Goal: Ask a question

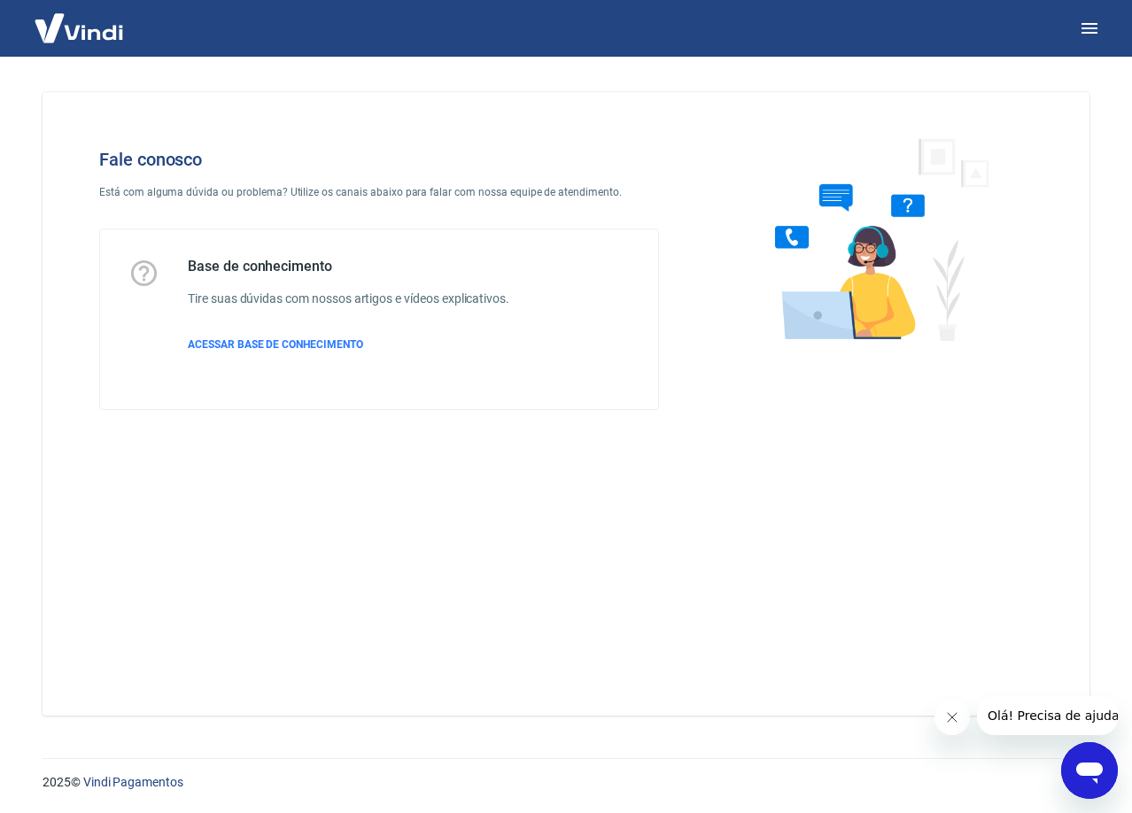
click at [1094, 764] on icon "Abrir janela de mensagens" at bounding box center [1089, 772] width 27 height 21
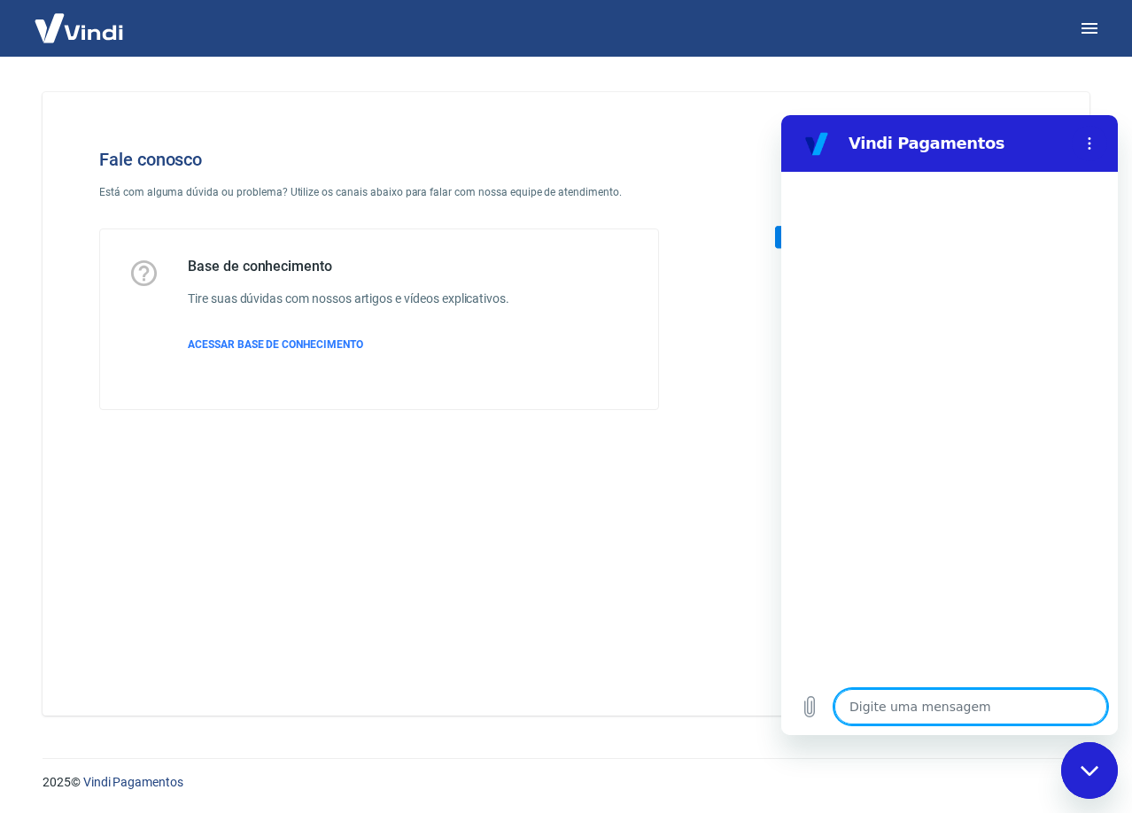
click at [872, 706] on textarea at bounding box center [970, 706] width 273 height 35
type textarea "o"
type textarea "x"
type textarea "o"
type textarea "x"
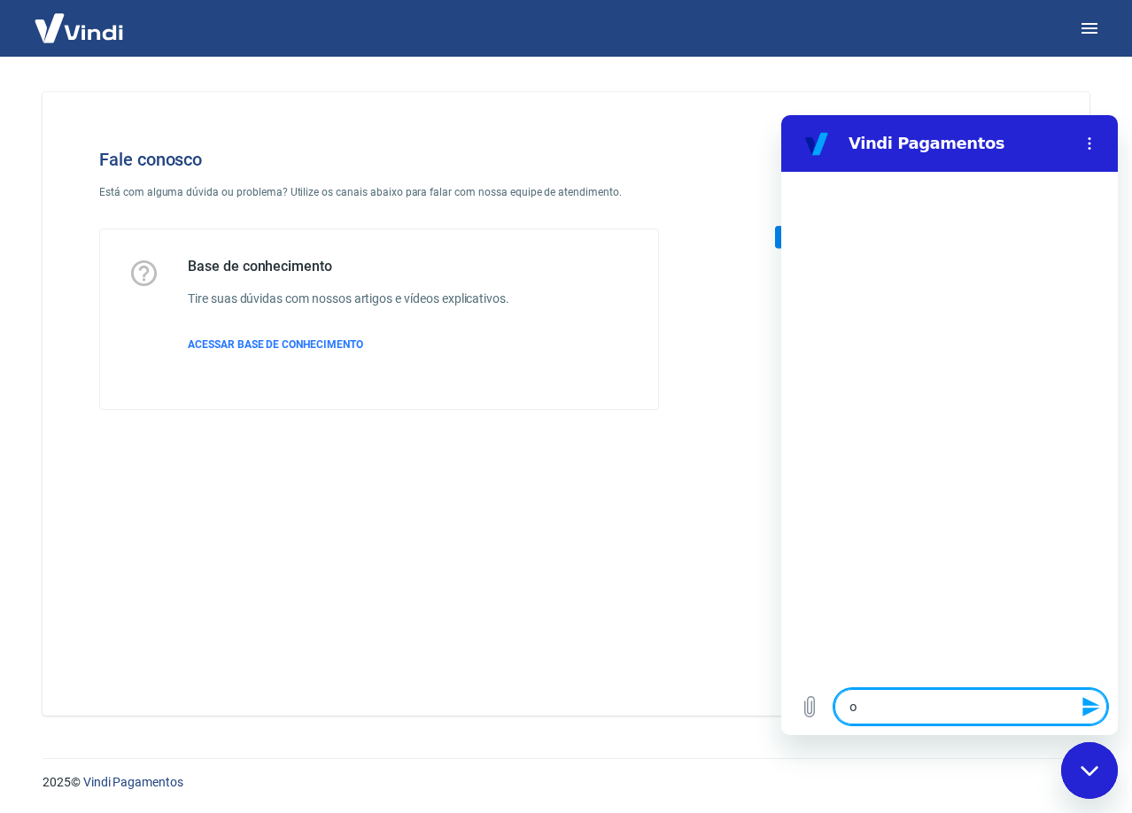
type textarea "o q"
type textarea "x"
type textarea "o qu"
type textarea "x"
type textarea "o que"
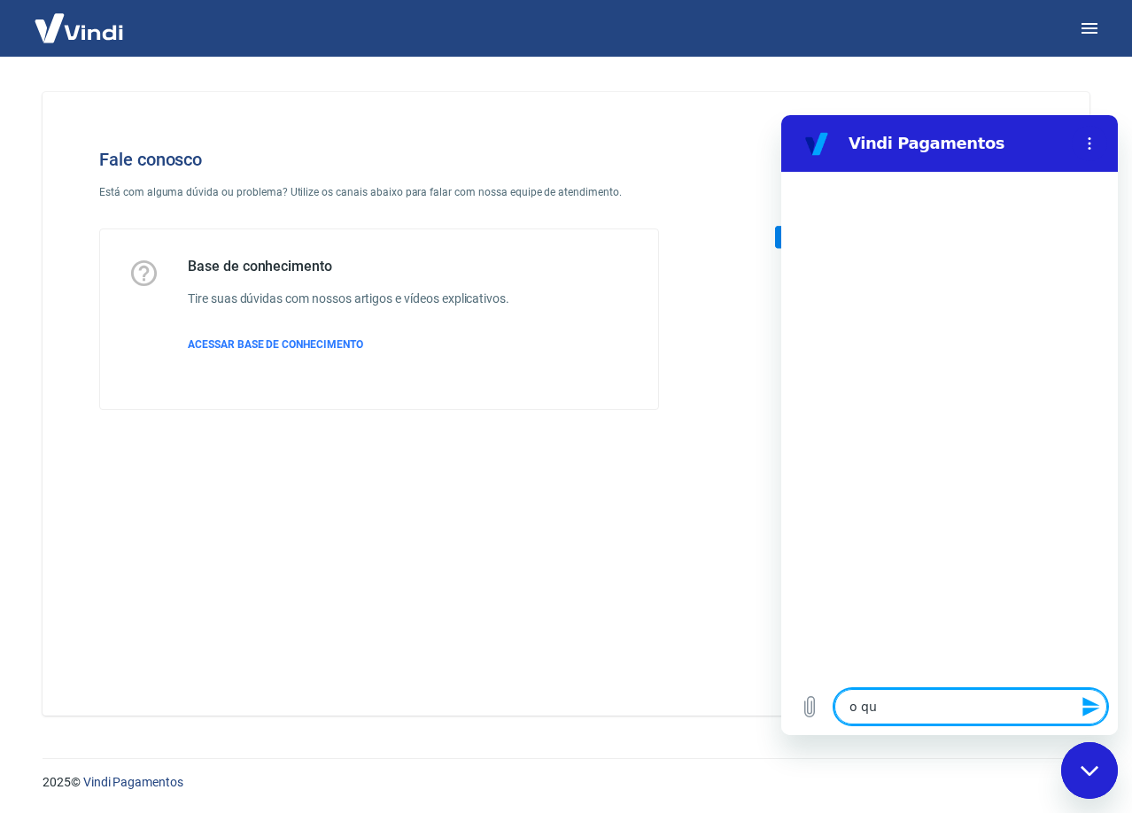
type textarea "x"
type textarea "o que"
type textarea "x"
type textarea "o que e"
type textarea "x"
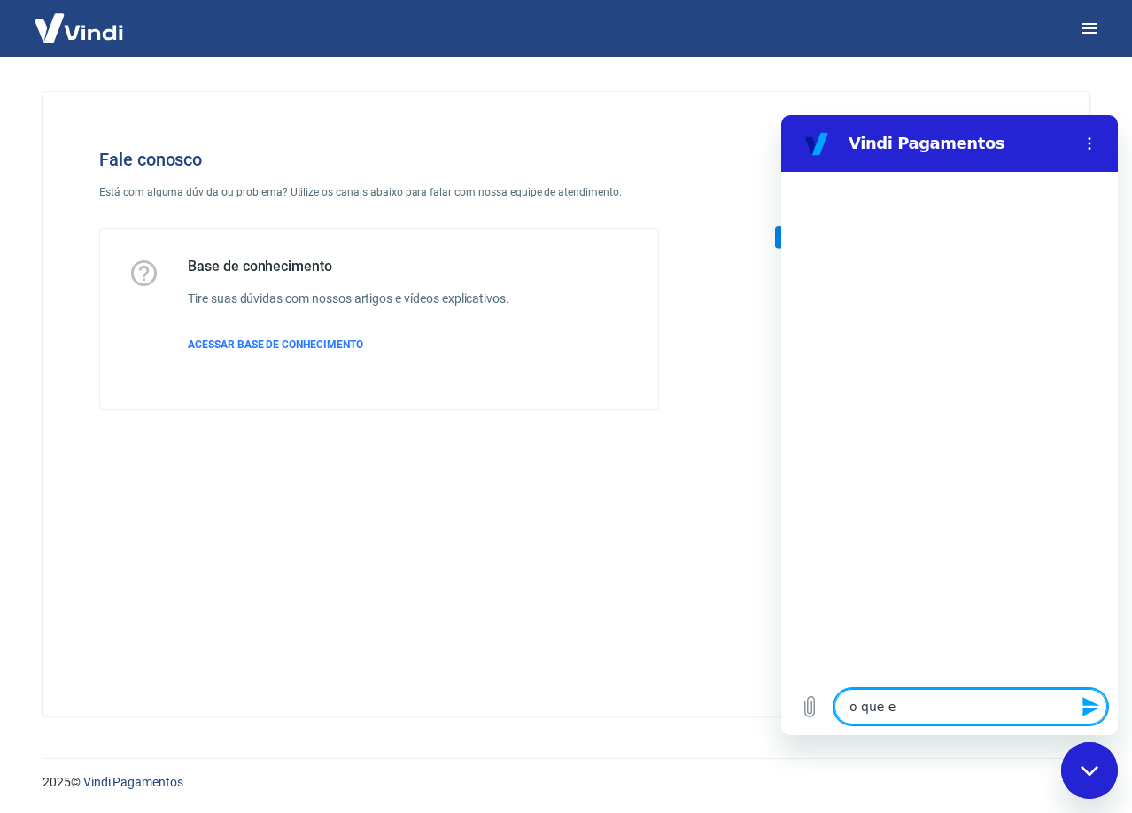
type textarea "o que es"
type textarea "x"
type textarea "o que est"
type textarea "x"
type textarea "o que esta"
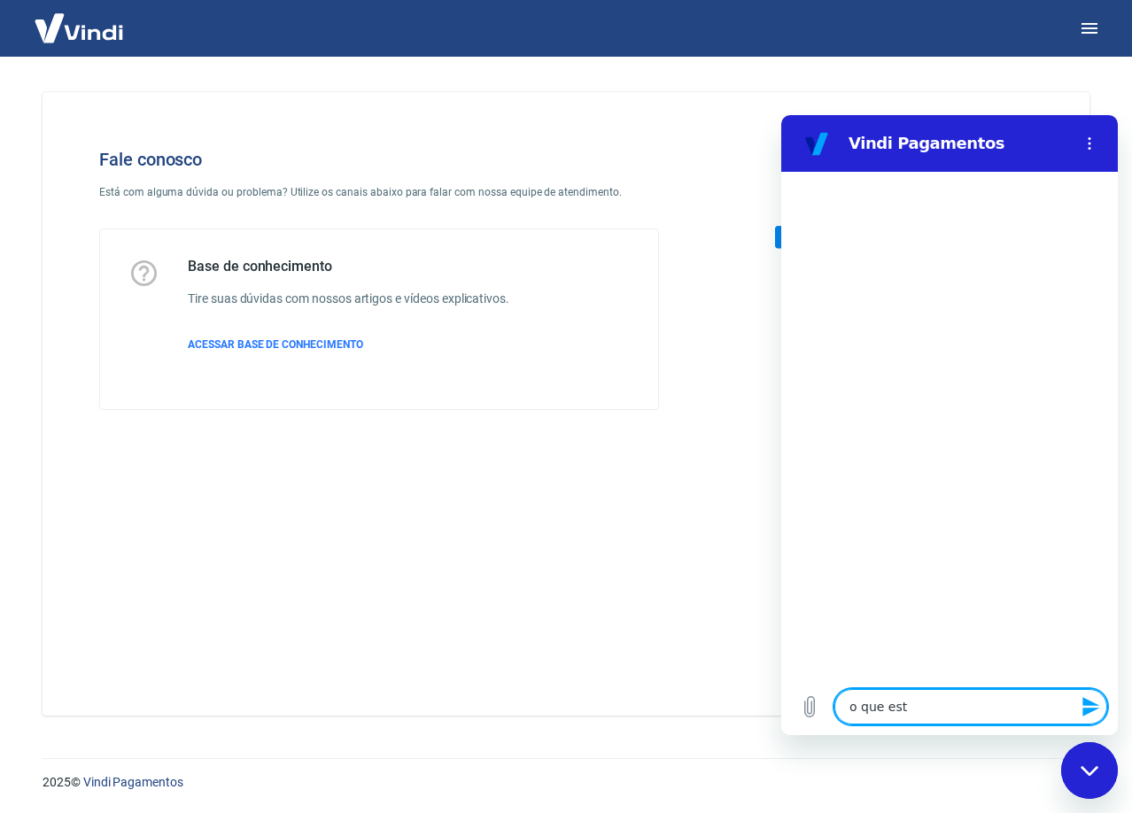
type textarea "x"
type textarea "o que esta"
type textarea "x"
type textarea "o que esta c"
type textarea "x"
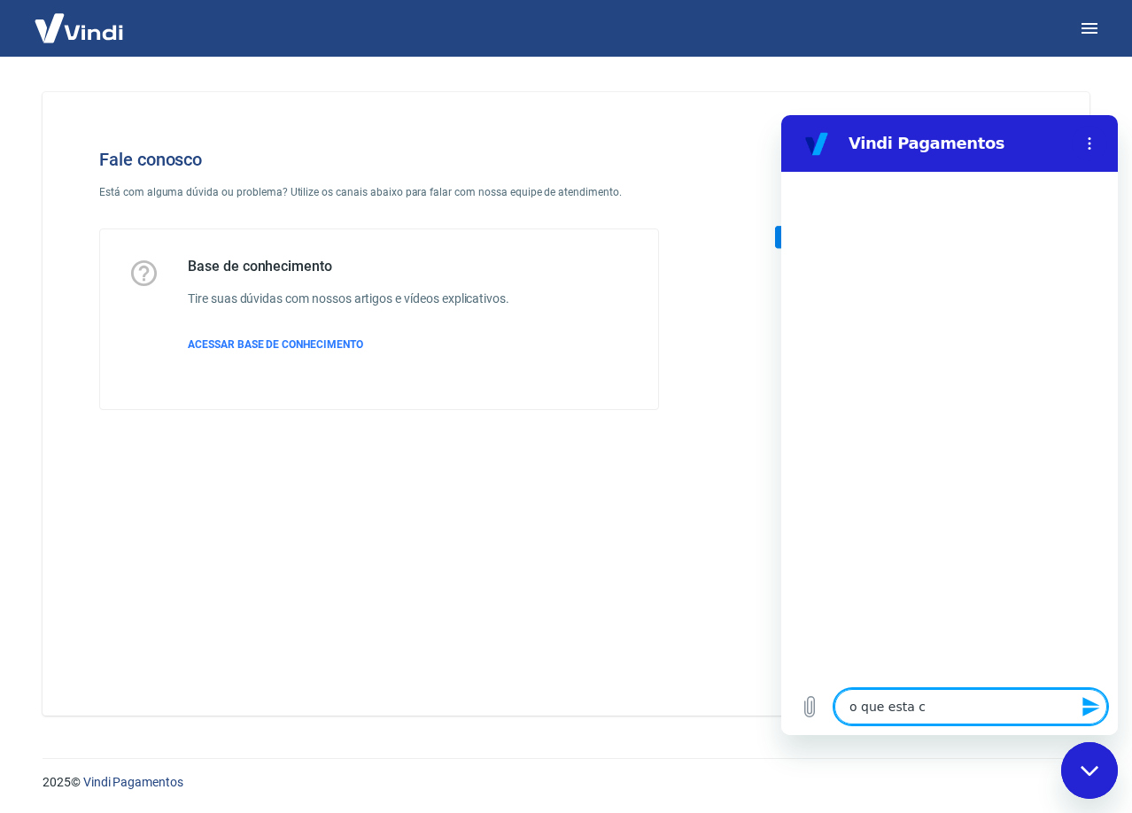
type textarea "o que esta co"
type textarea "x"
type textarea "o que esta c"
type textarea "x"
type textarea "o que esta"
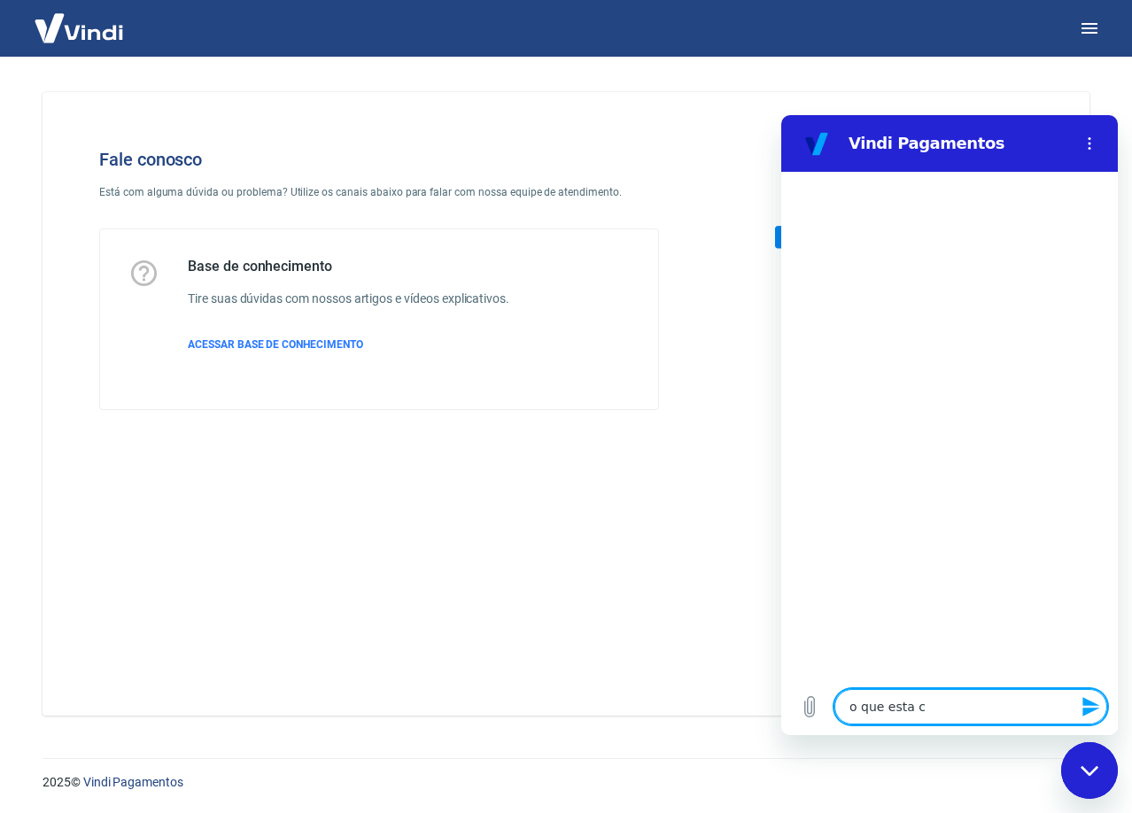
type textarea "x"
type textarea "o que esta a"
type textarea "x"
type textarea "o que esta ao"
type textarea "x"
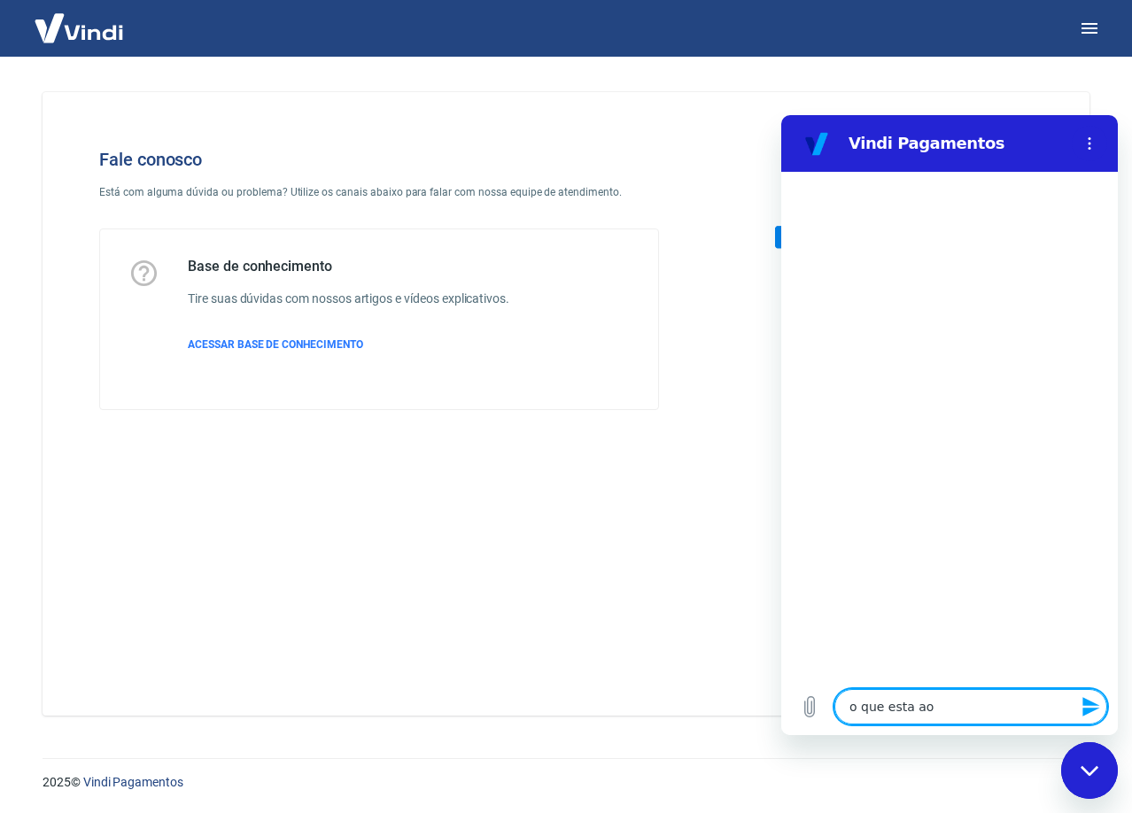
type textarea "o que esta aon"
type textarea "x"
type textarea "o que esta ao"
type textarea "x"
type textarea "o que esta a"
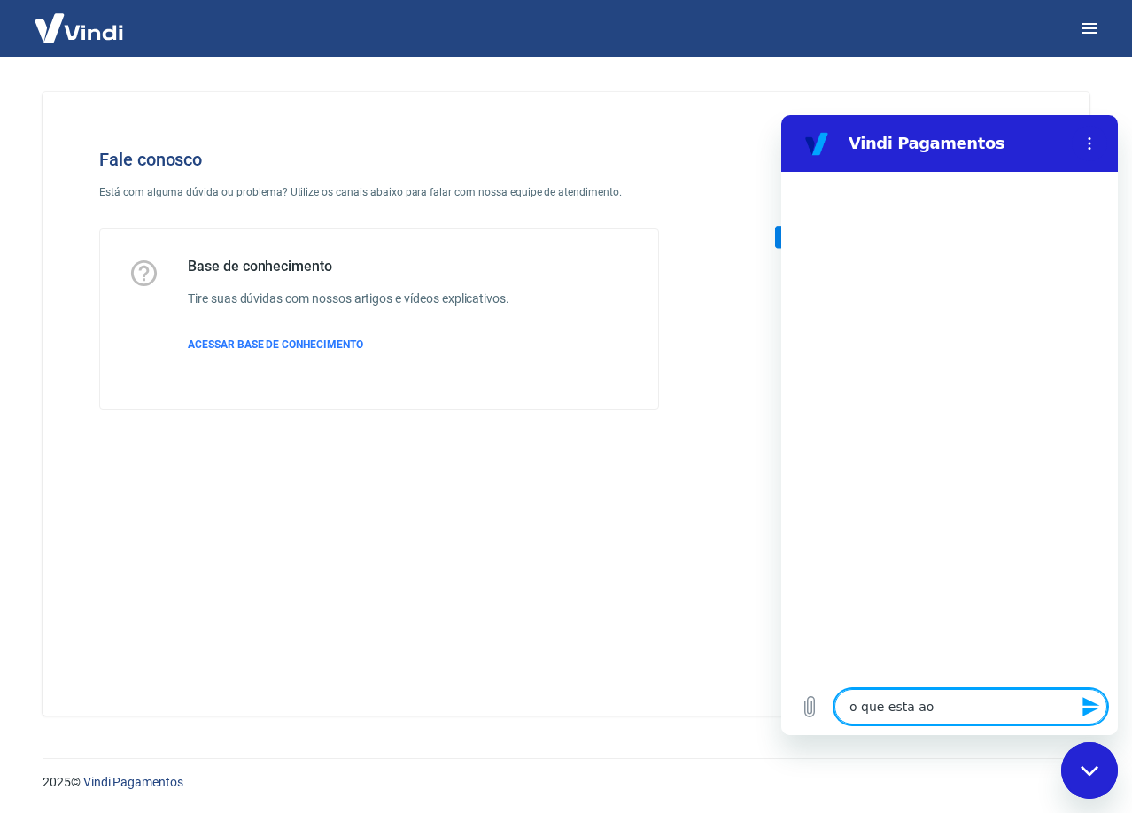
type textarea "x"
type textarea "o que esta"
type textarea "x"
type textarea "o que esta"
type textarea "x"
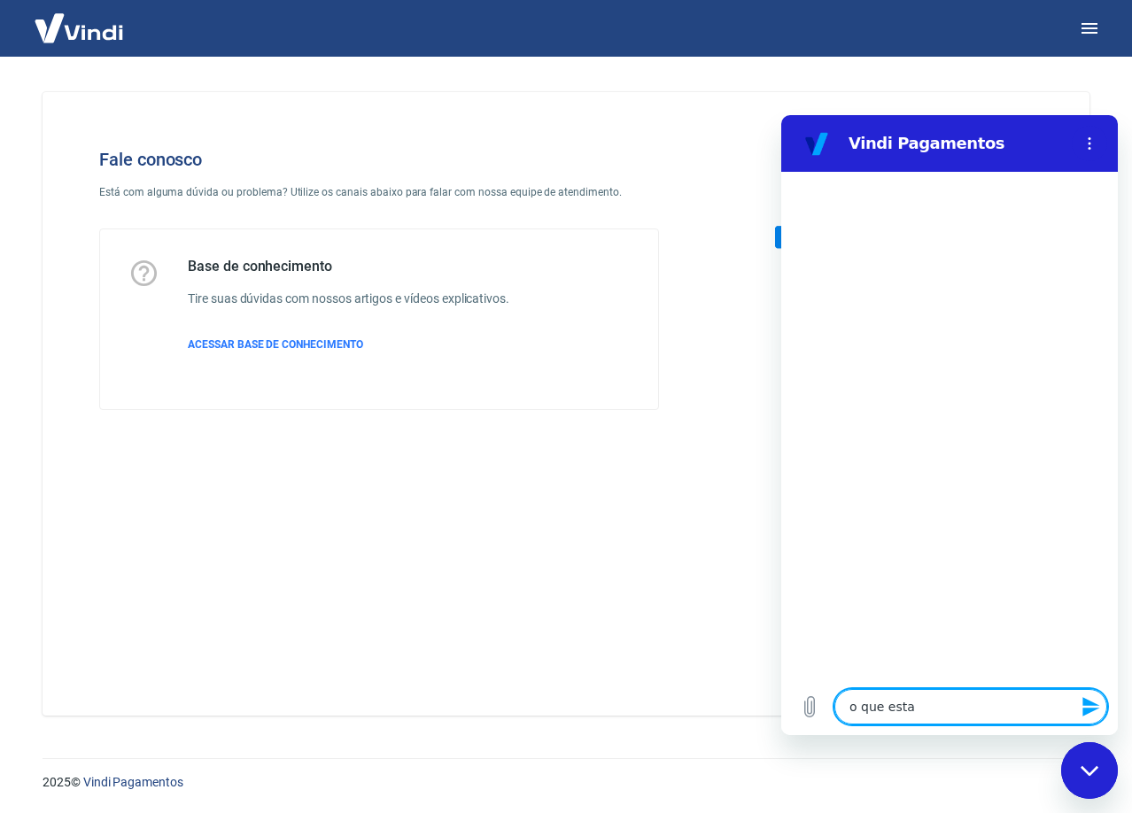
type textarea "o que est"
type textarea "x"
type textarea "o que es"
type textarea "x"
type textarea "o que e"
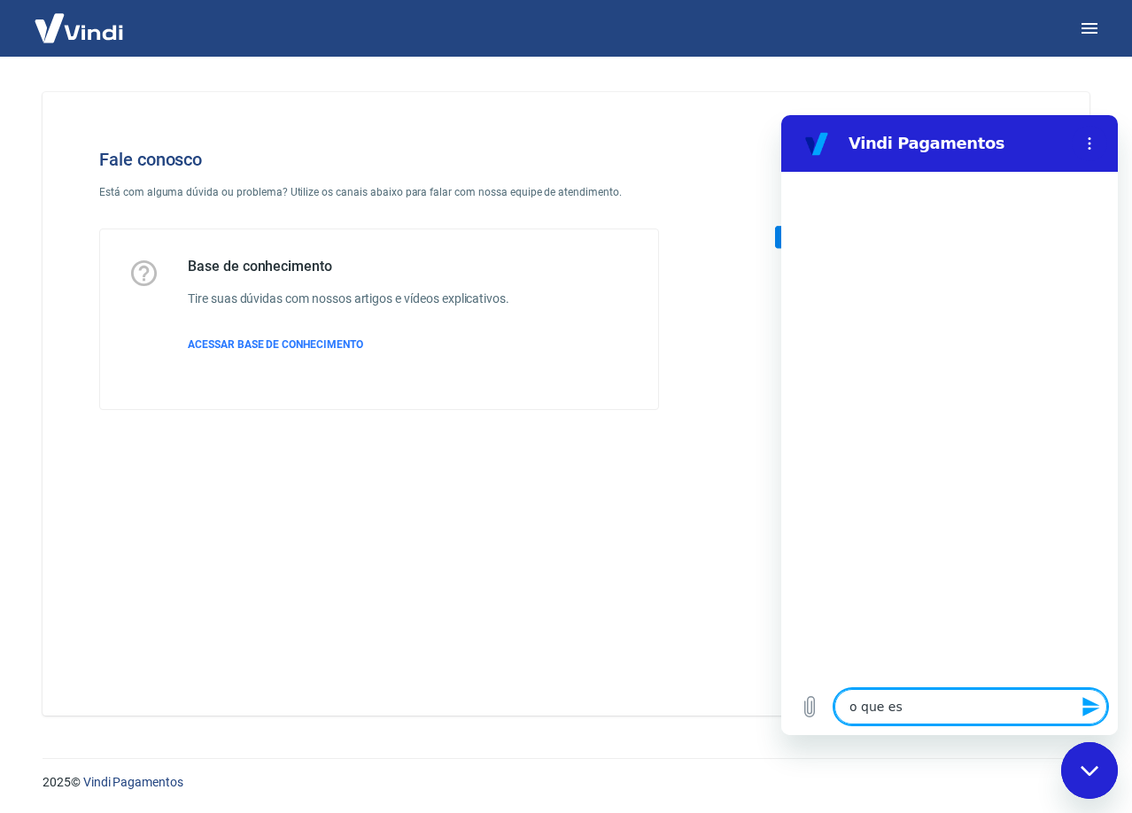
type textarea "x"
type textarea "o que"
type textarea "x"
type textarea "o que"
type textarea "x"
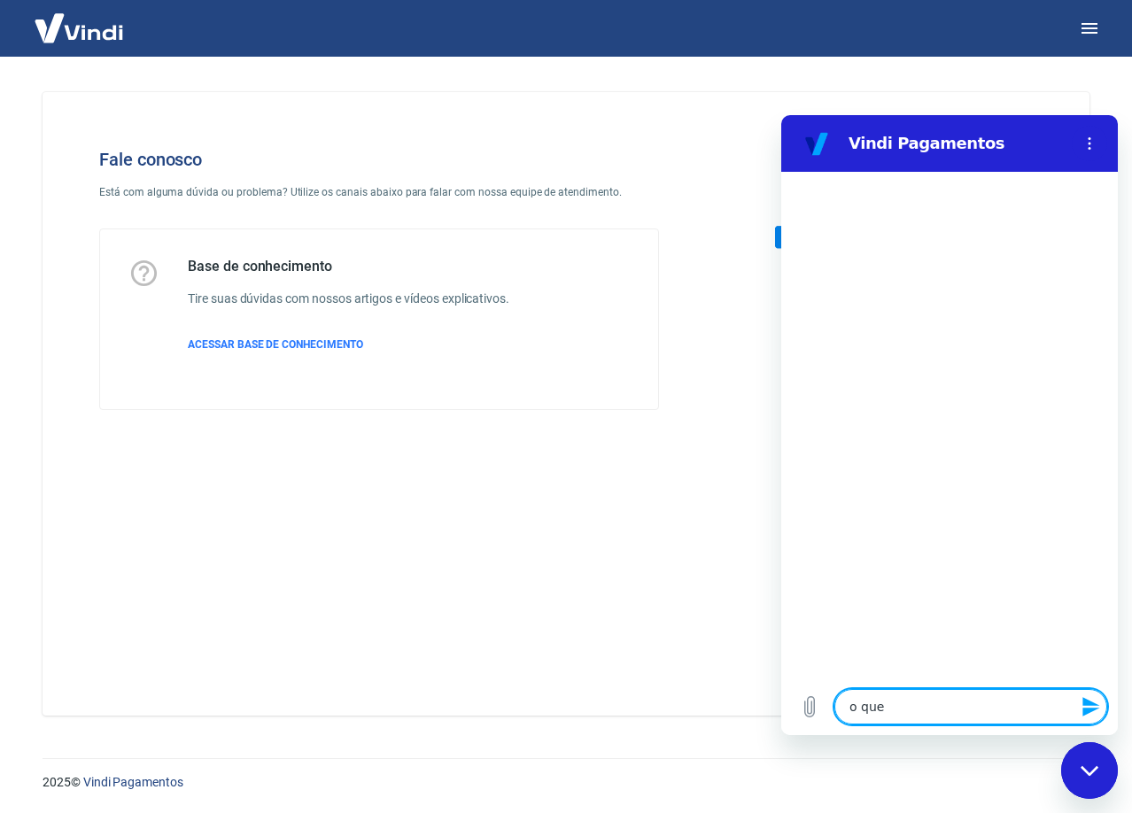
type textarea "o qu"
type textarea "x"
type textarea "o q"
type textarea "x"
type textarea "o"
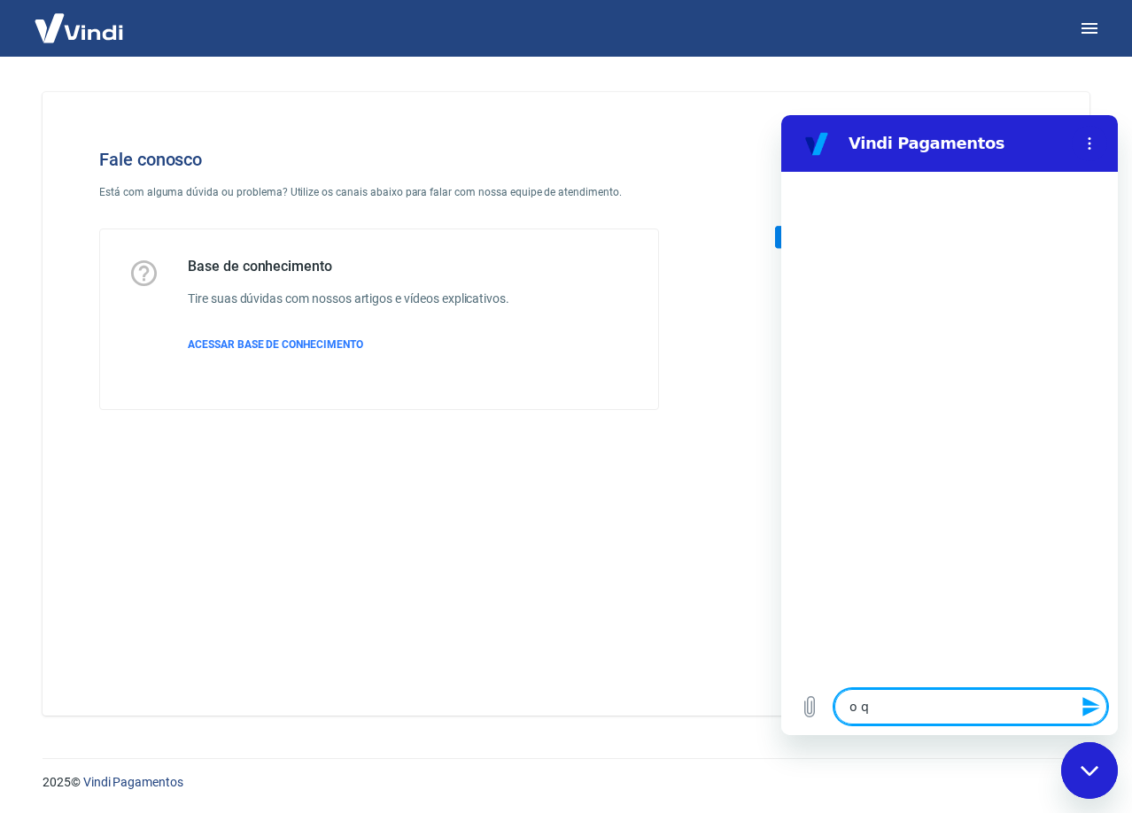
type textarea "x"
type textarea "o"
type textarea "x"
type textarea "v"
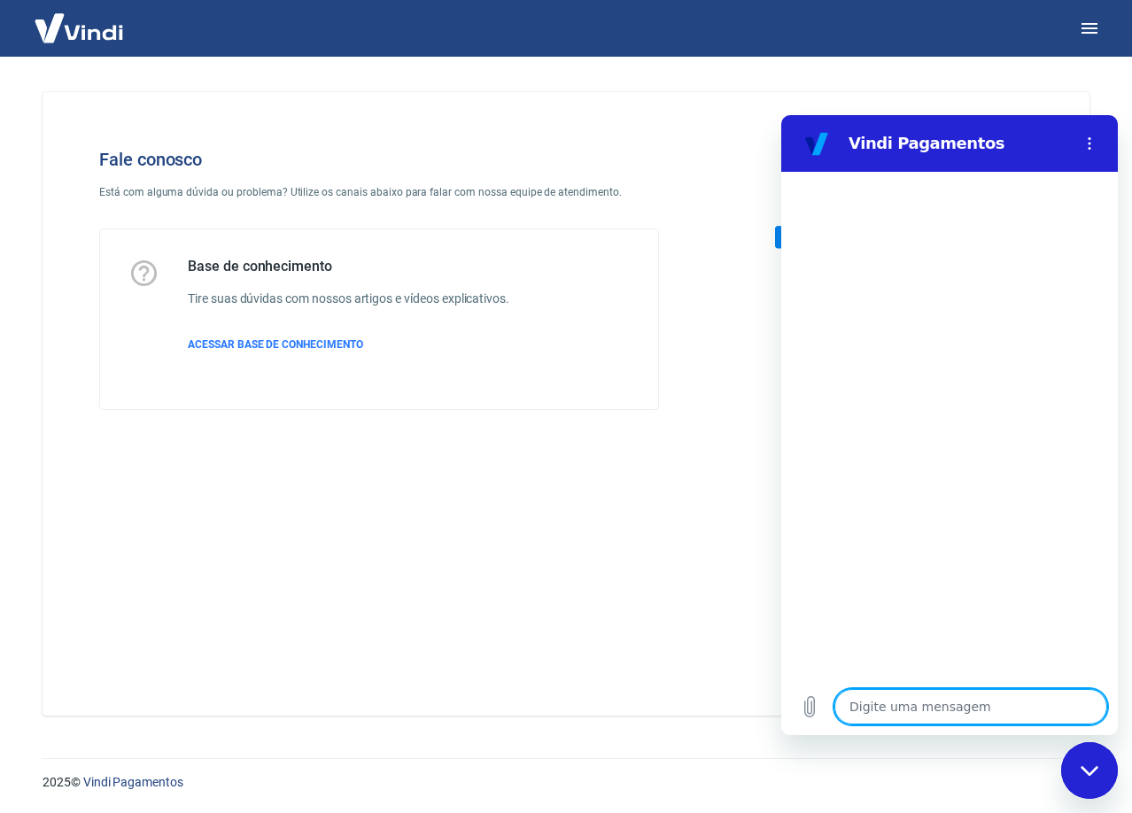
type textarea "x"
type textarea "vo"
type textarea "x"
type textarea "voc"
type textarea "x"
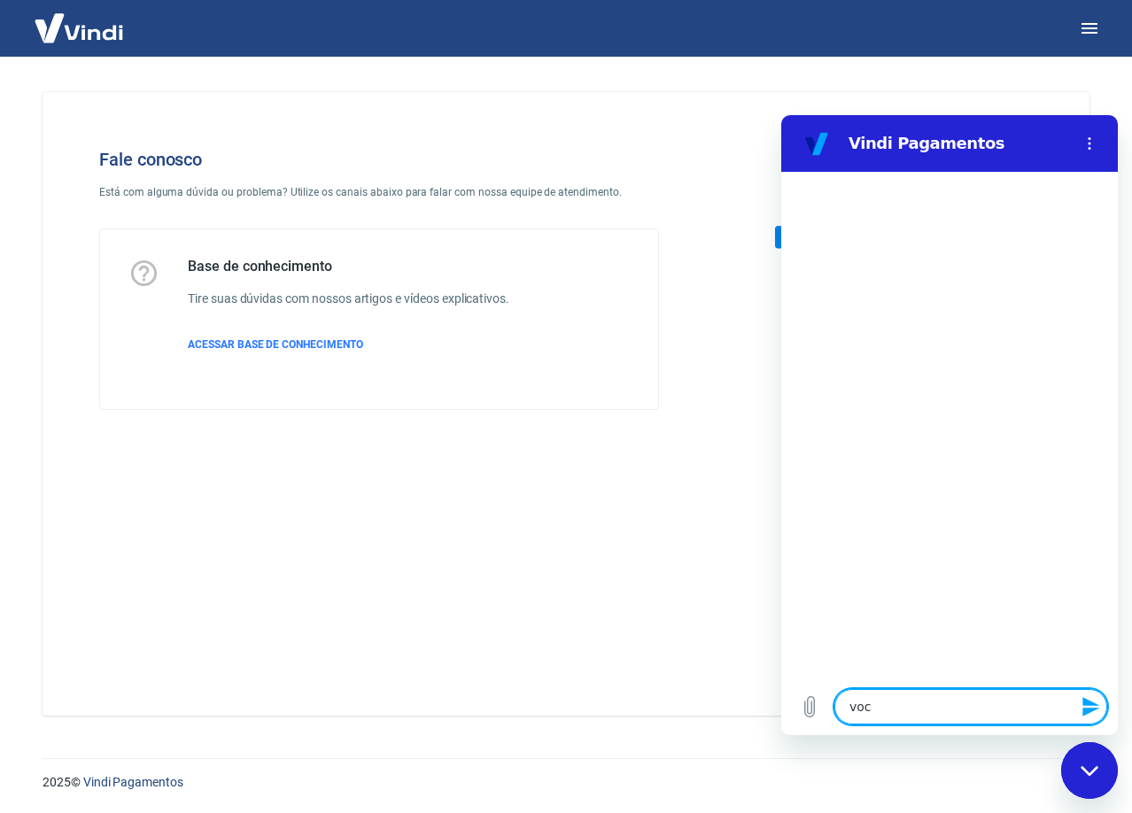
type textarea "voce"
type textarea "x"
type textarea "voces"
type textarea "x"
type textarea "voces"
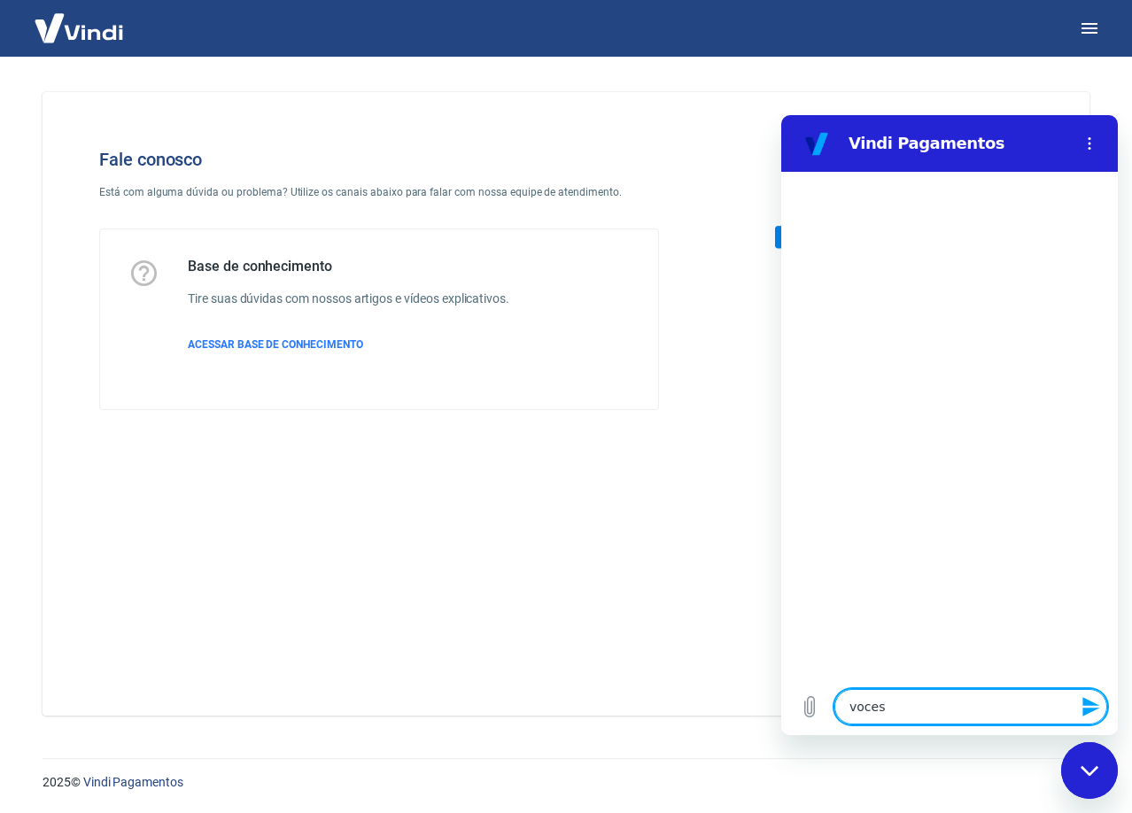
type textarea "x"
type textarea "voces v"
type textarea "x"
type textarea "voces vã"
type textarea "x"
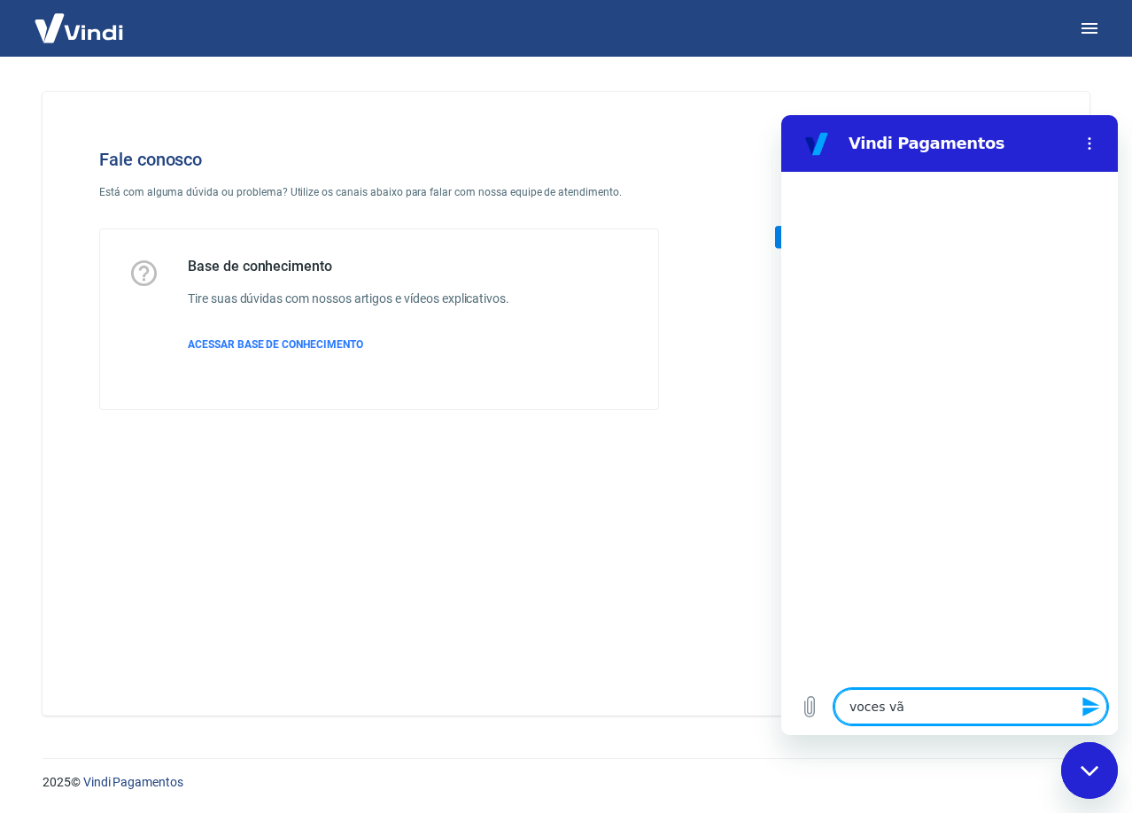
type textarea "voces vão"
type textarea "x"
type textarea "voces vão"
type textarea "x"
type textarea "voces vão f"
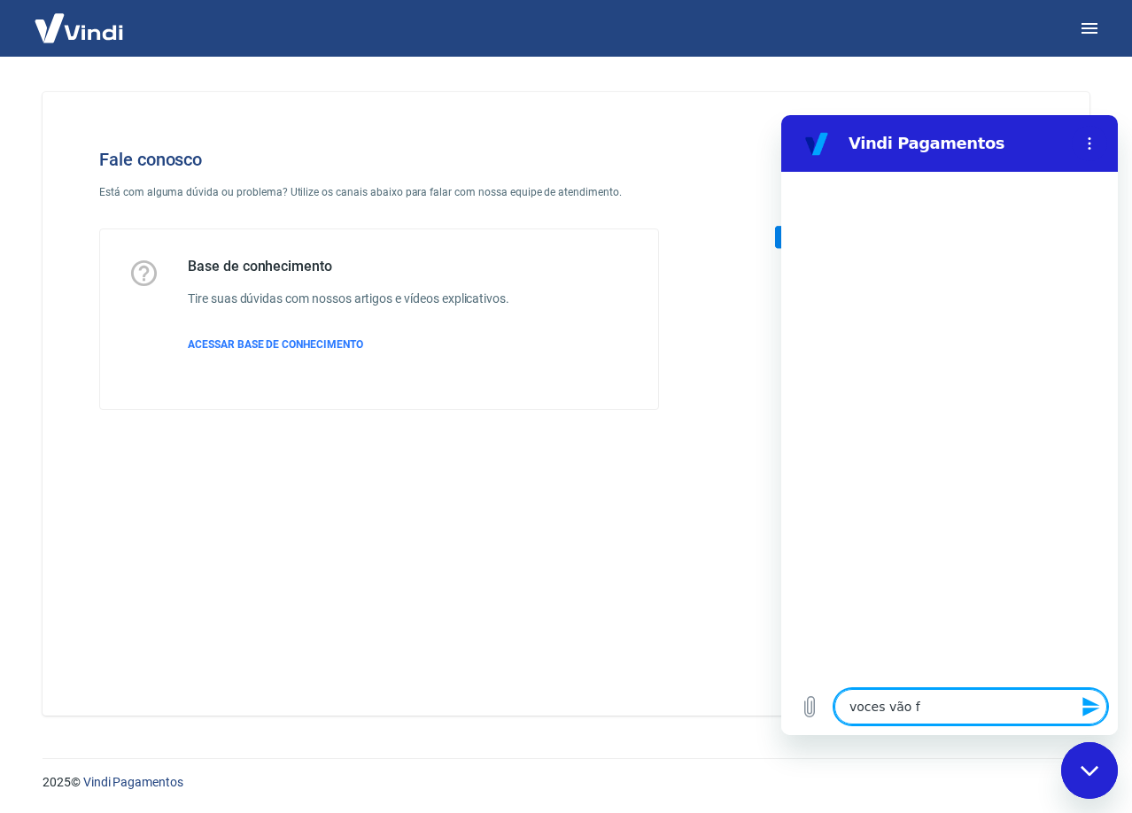
type textarea "x"
type textarea "voces vão fe"
type textarea "x"
type textarea "voces vão feh"
type textarea "x"
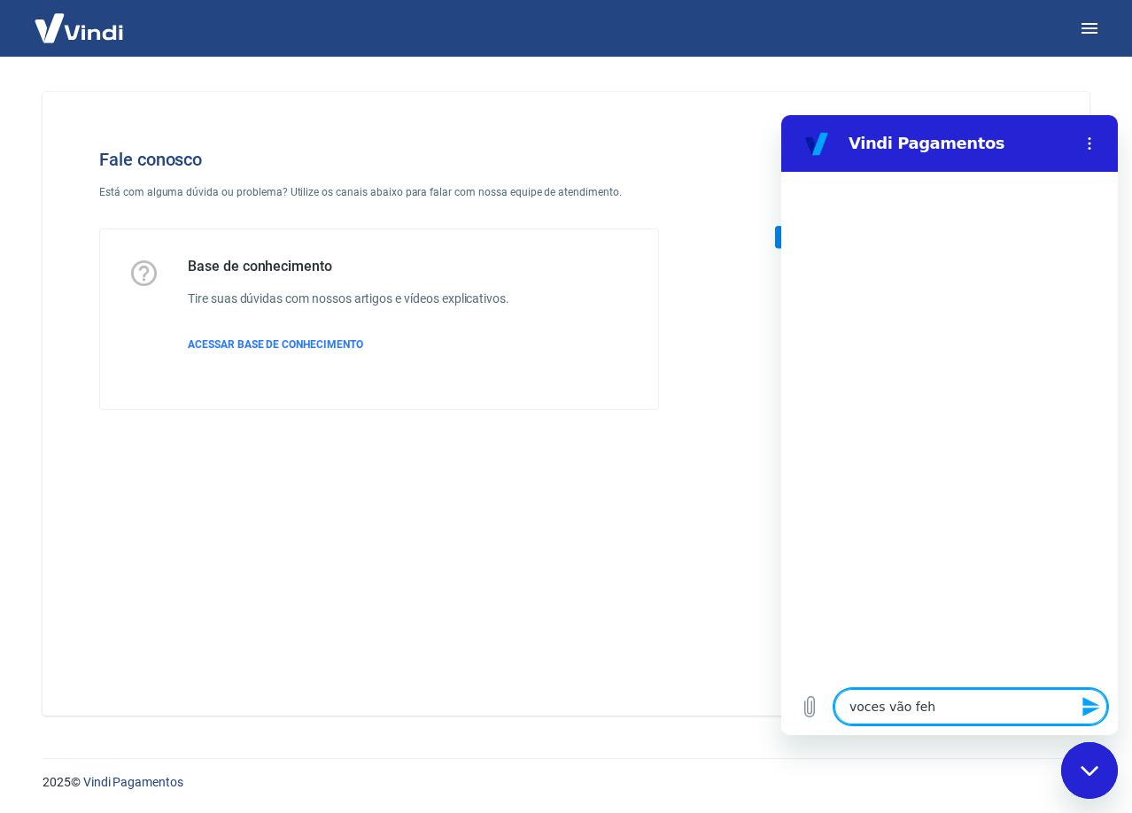
type textarea "voces vão fe"
type textarea "x"
type textarea "voces vão fec"
type textarea "x"
type textarea "voces vão fech"
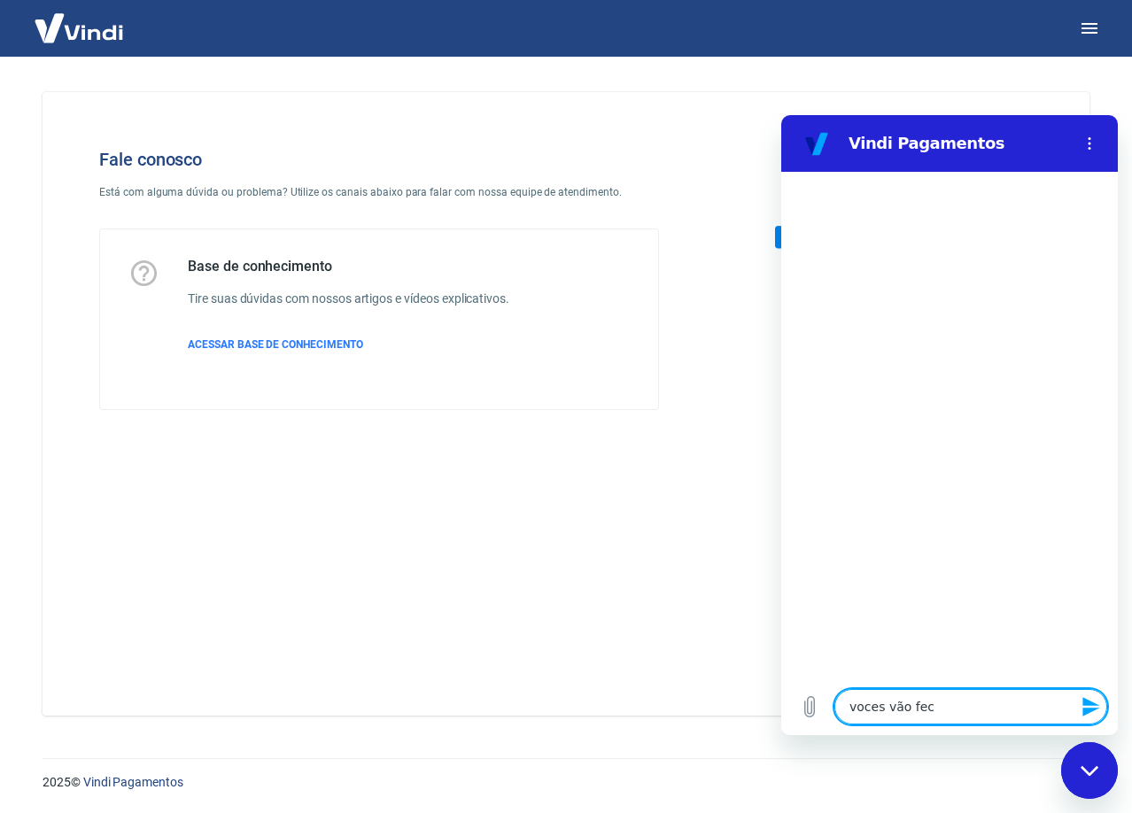
type textarea "x"
type textarea "voces vão fecha"
type textarea "x"
type textarea "voces vão fechar"
type textarea "x"
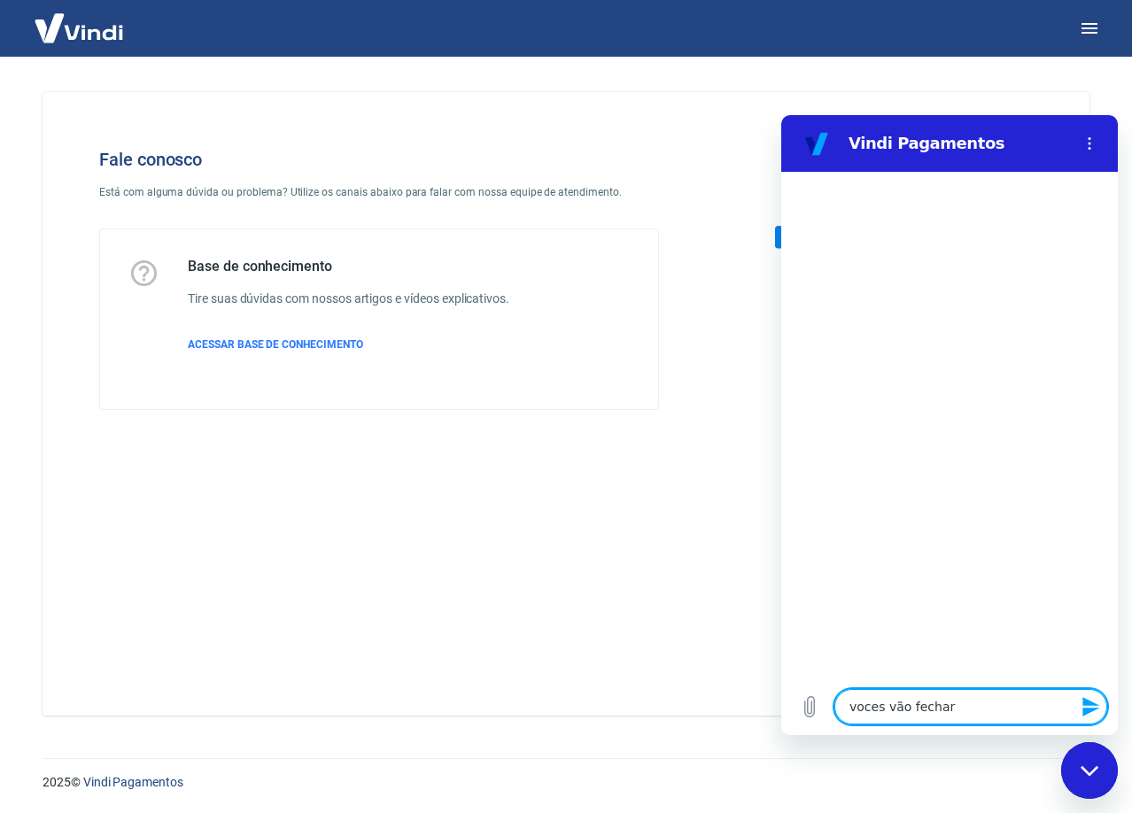
type textarea "voces vão fechar"
type textarea "x"
type textarea "voces vão fechar a"
type textarea "x"
type textarea "voces vão fechar as"
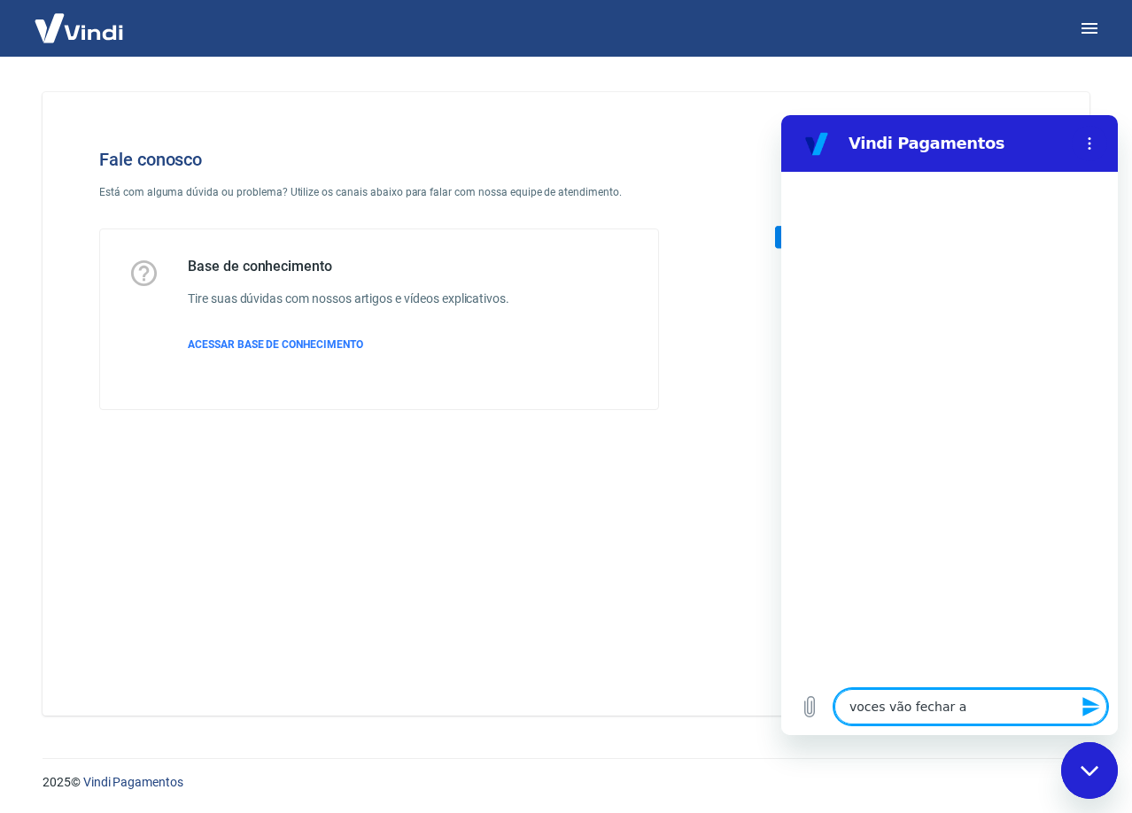
type textarea "x"
type textarea "voces vão fechar as"
type textarea "x"
type textarea "voces vão fechar as p"
type textarea "x"
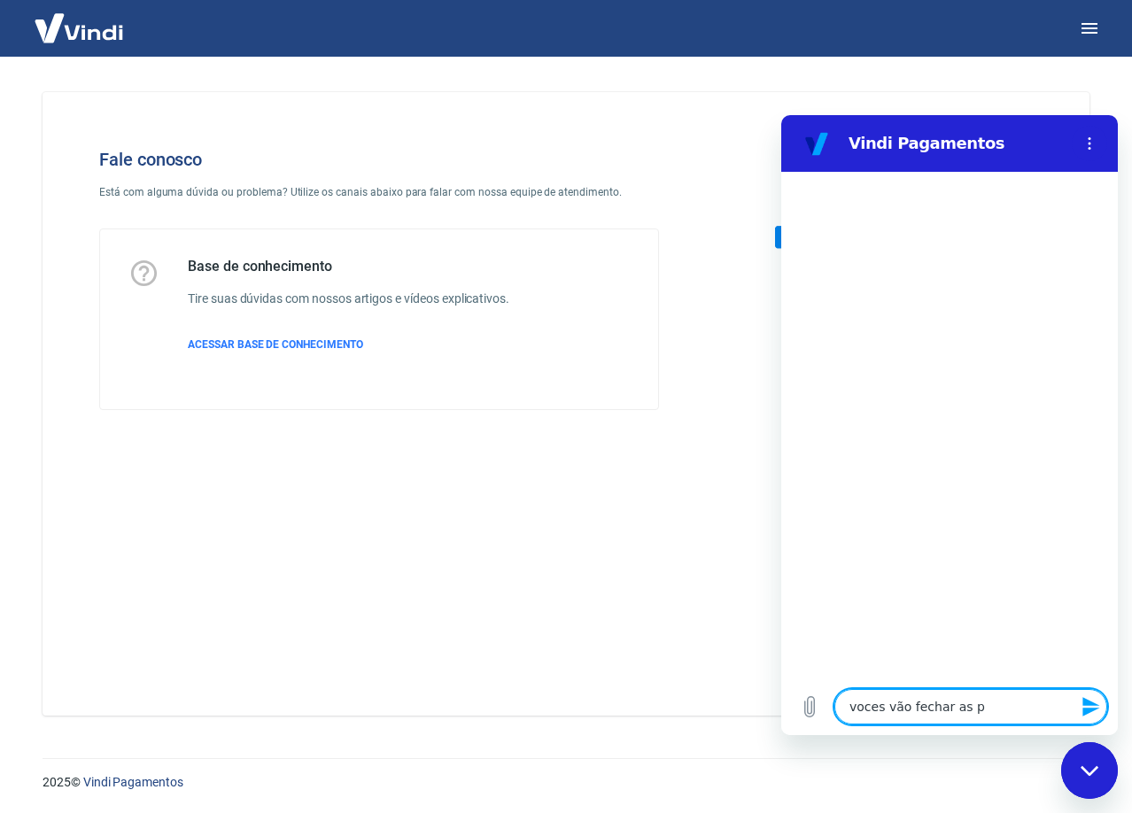
type textarea "voces vão fechar as po"
type textarea "x"
type textarea "voces vão fechar as por"
type textarea "x"
type textarea "voces vão fechar as port"
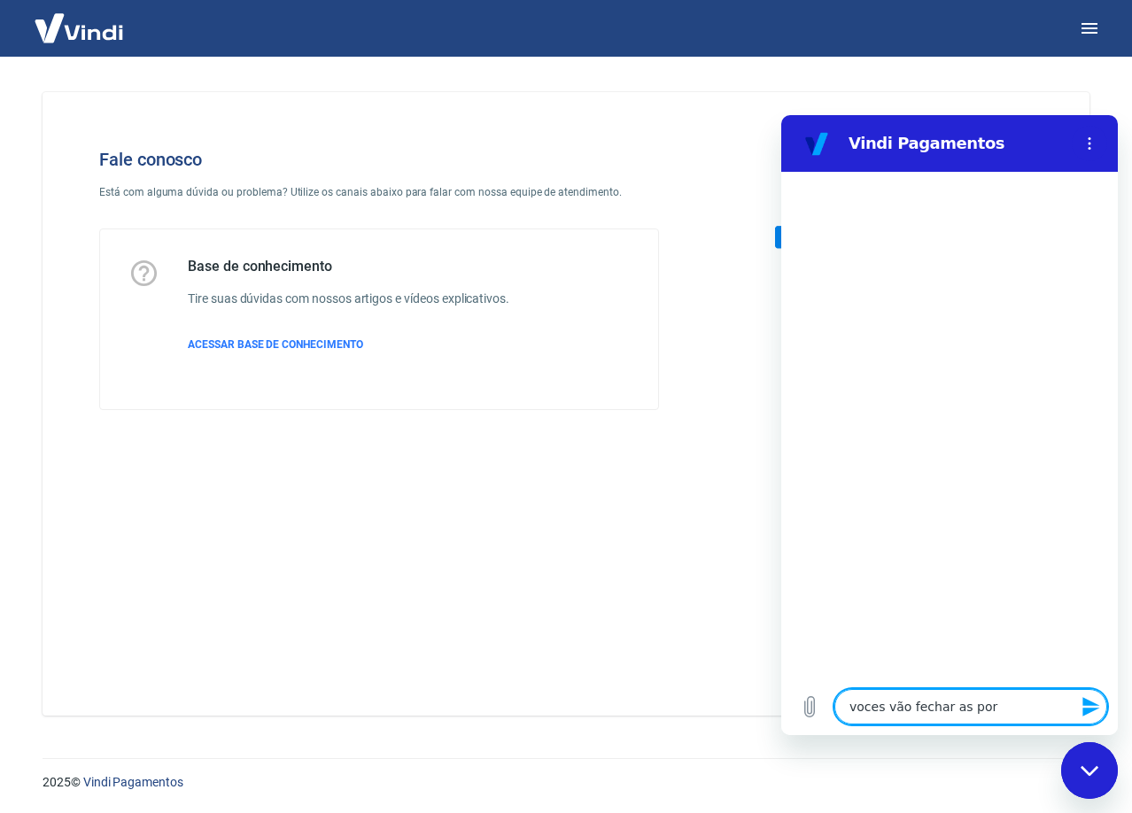
type textarea "x"
type textarea "voces vão fechar as porta"
type textarea "x"
type textarea "voces vão fechar as portas"
type textarea "x"
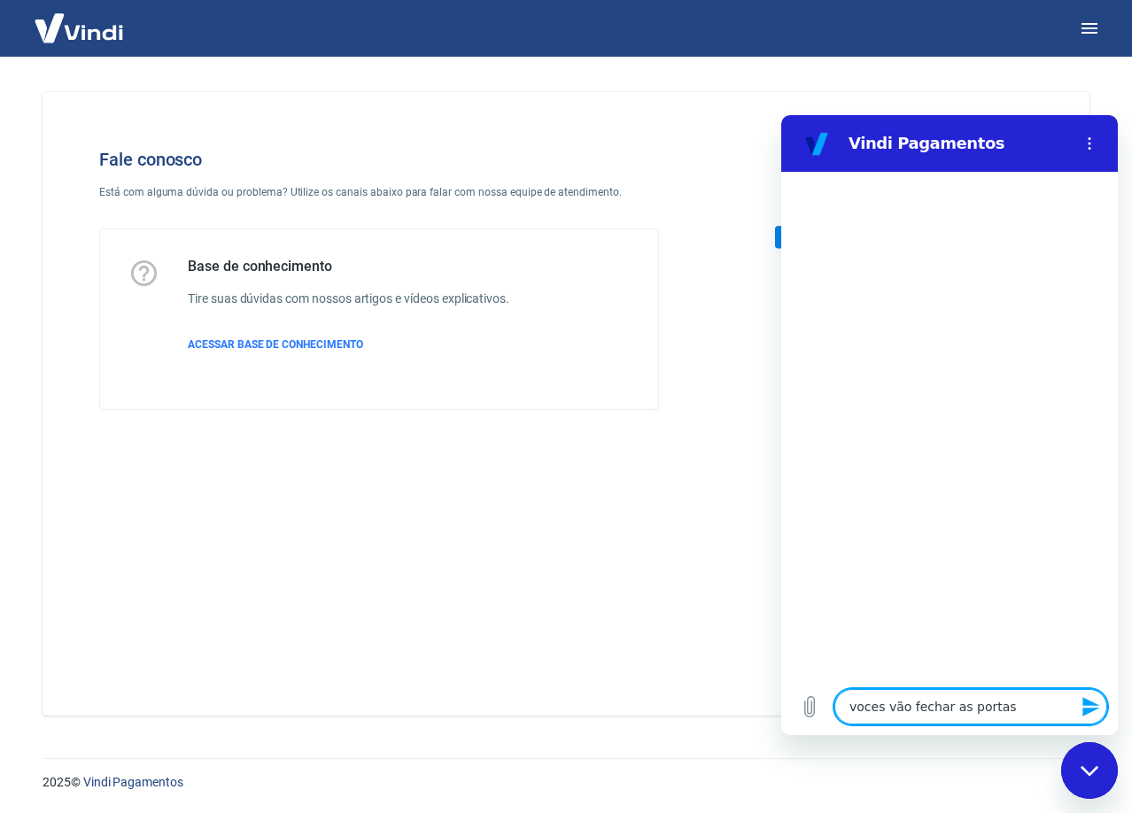
type textarea "voces vão fechar as portas?"
type textarea "x"
type textarea "voces vão fechar as portas??"
type textarea "x"
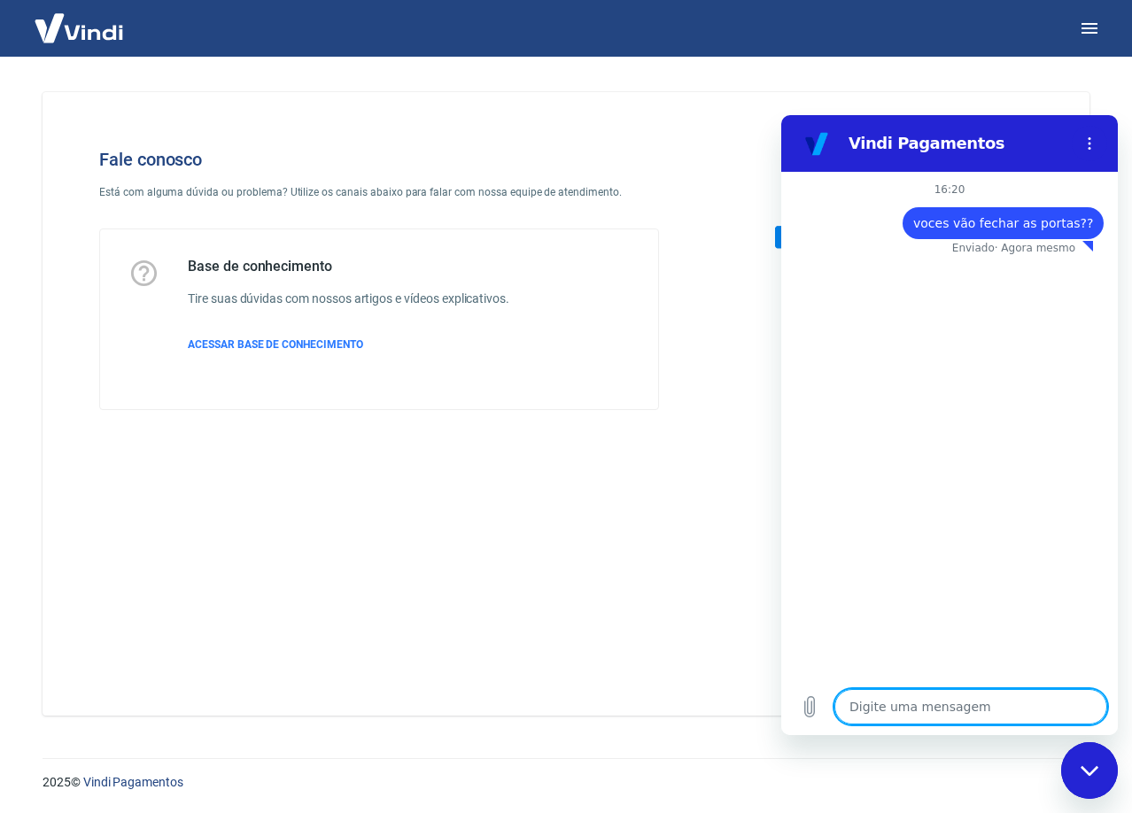
type textarea "x"
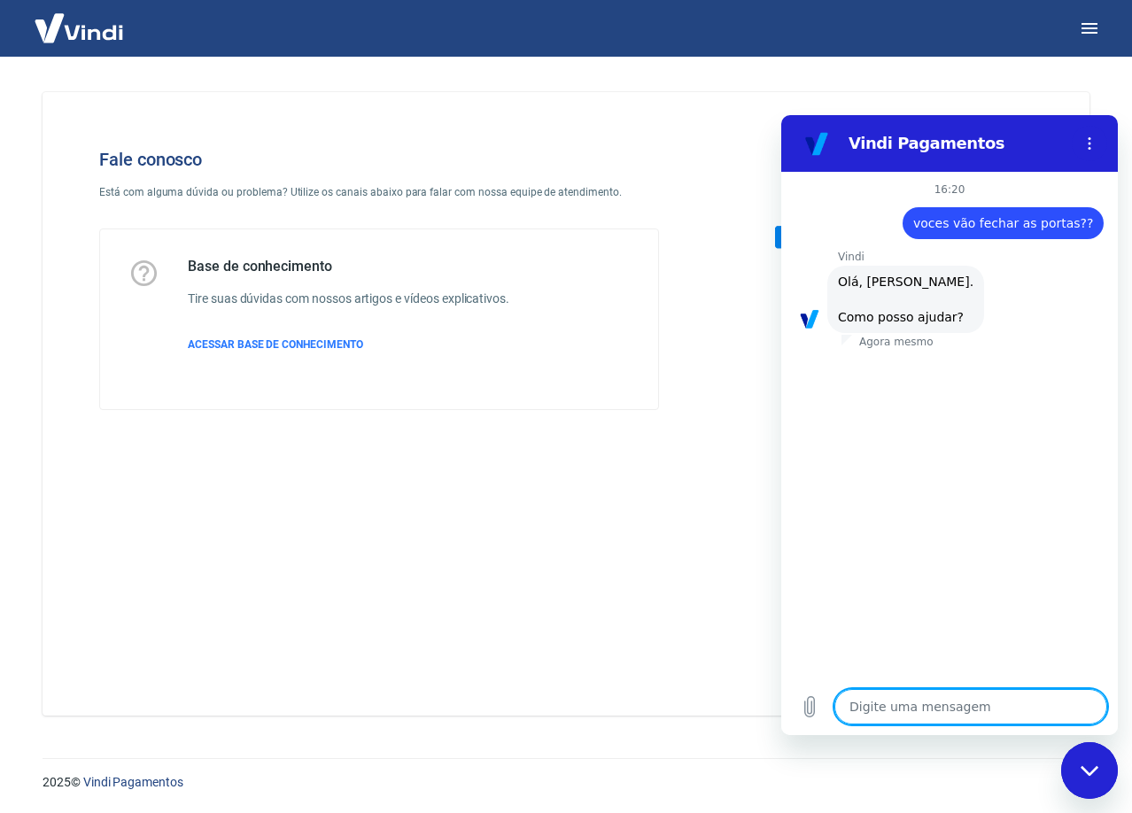
scroll to position [59, 0]
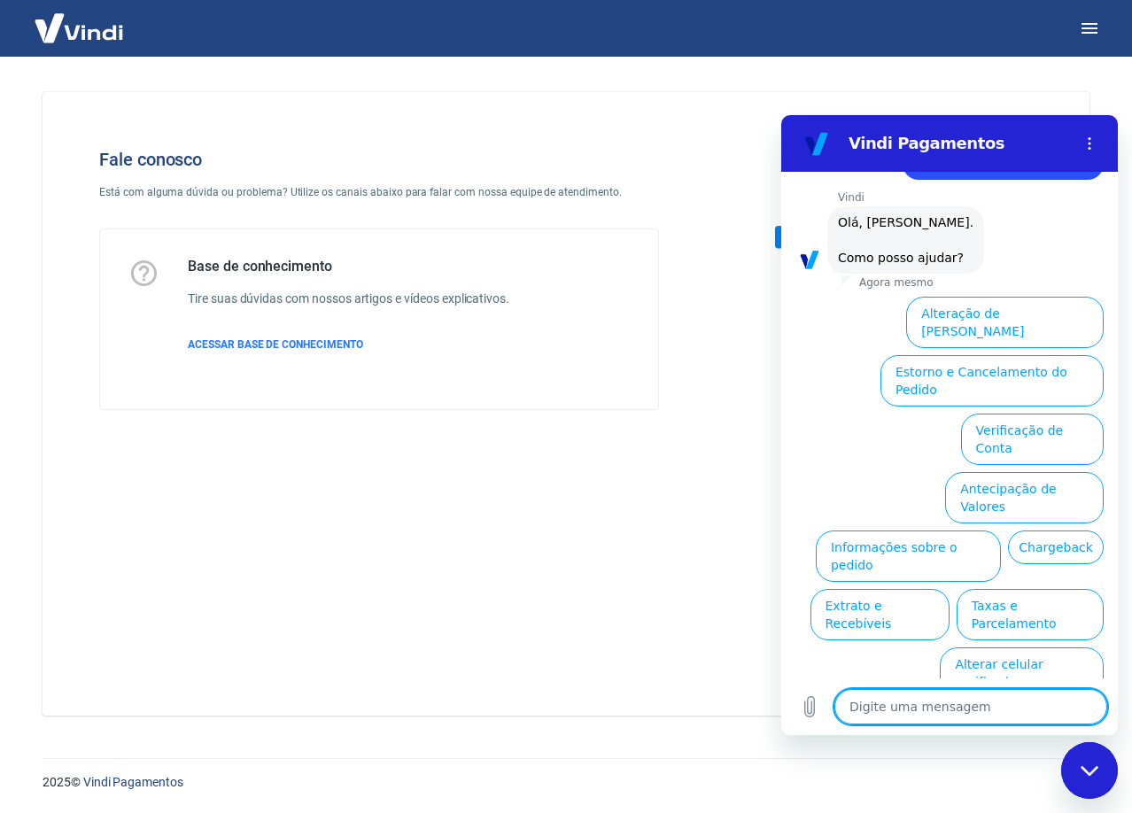
type textarea "F"
type textarea "x"
type textarea "Fa"
type textarea "x"
type textarea "Fal"
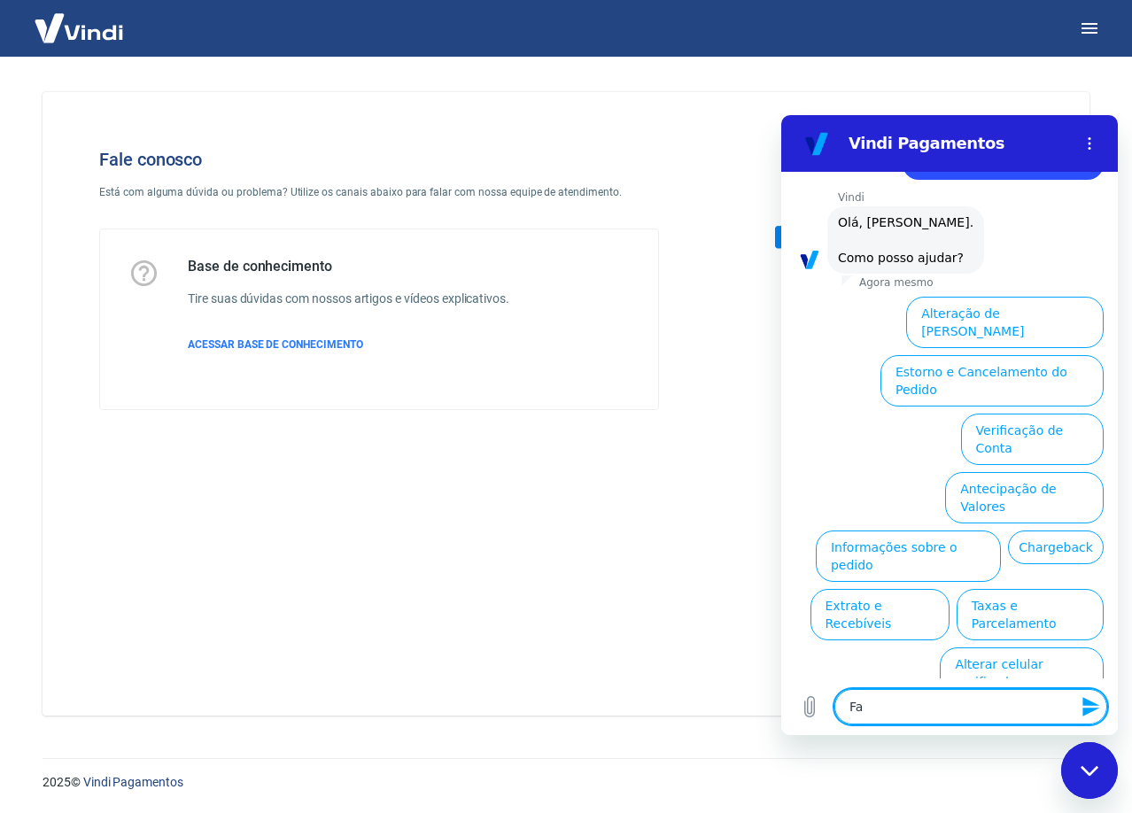
type textarea "x"
type textarea "Fala"
type textarea "x"
type textarea "Falar"
type textarea "x"
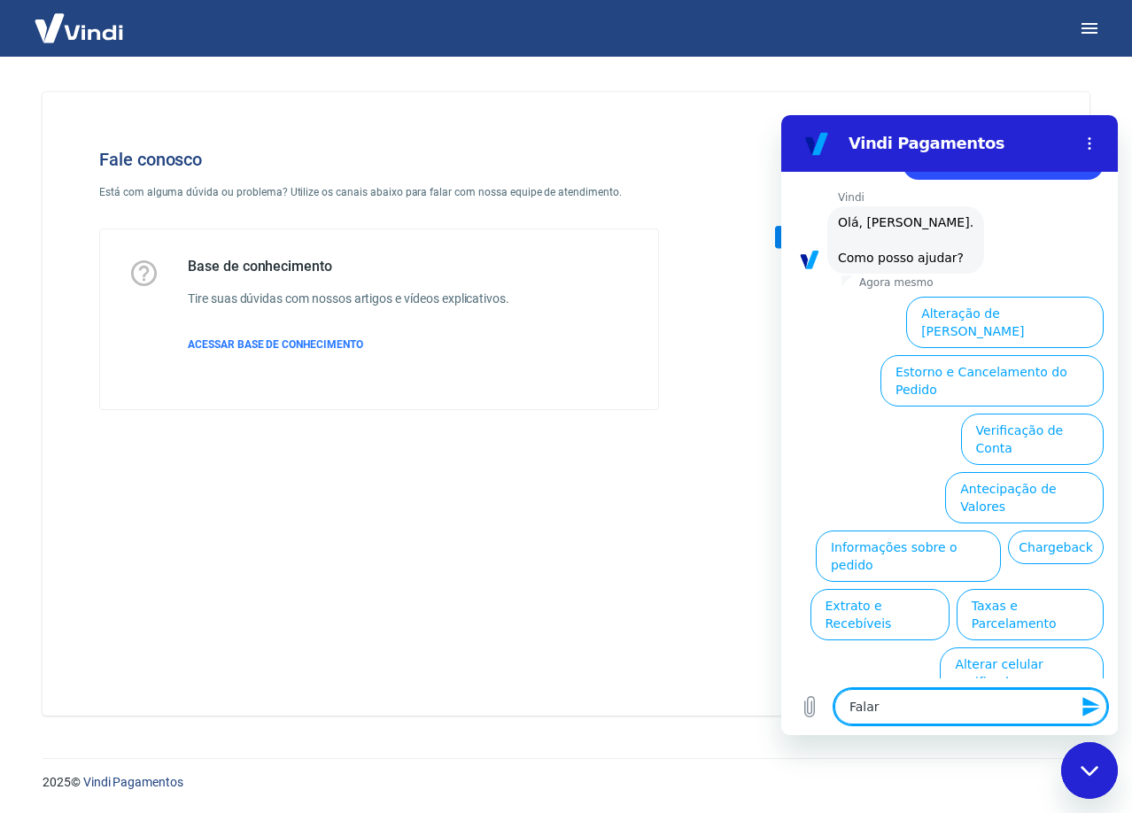
type textarea "Falar"
type textarea "x"
type textarea "Falar c"
type textarea "x"
type textarea "Falar co"
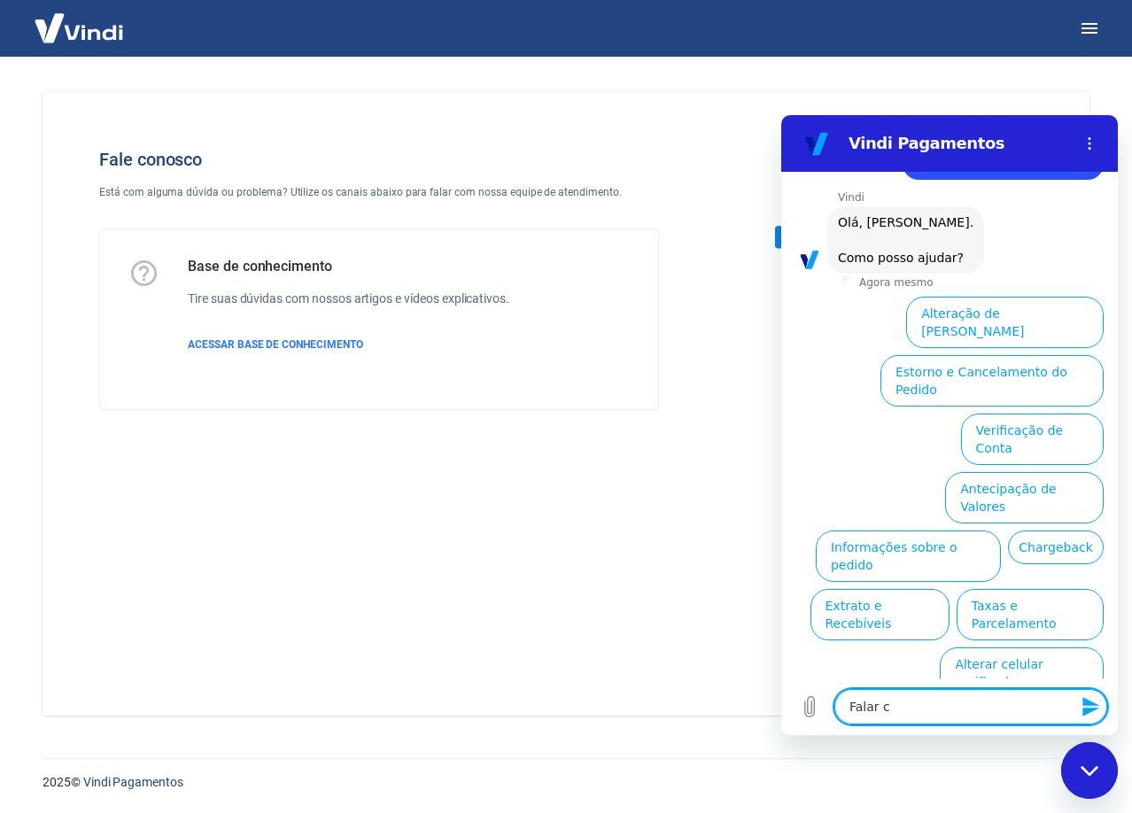
type textarea "x"
type textarea "Falar com"
type textarea "x"
type textarea "Falar com"
type textarea "x"
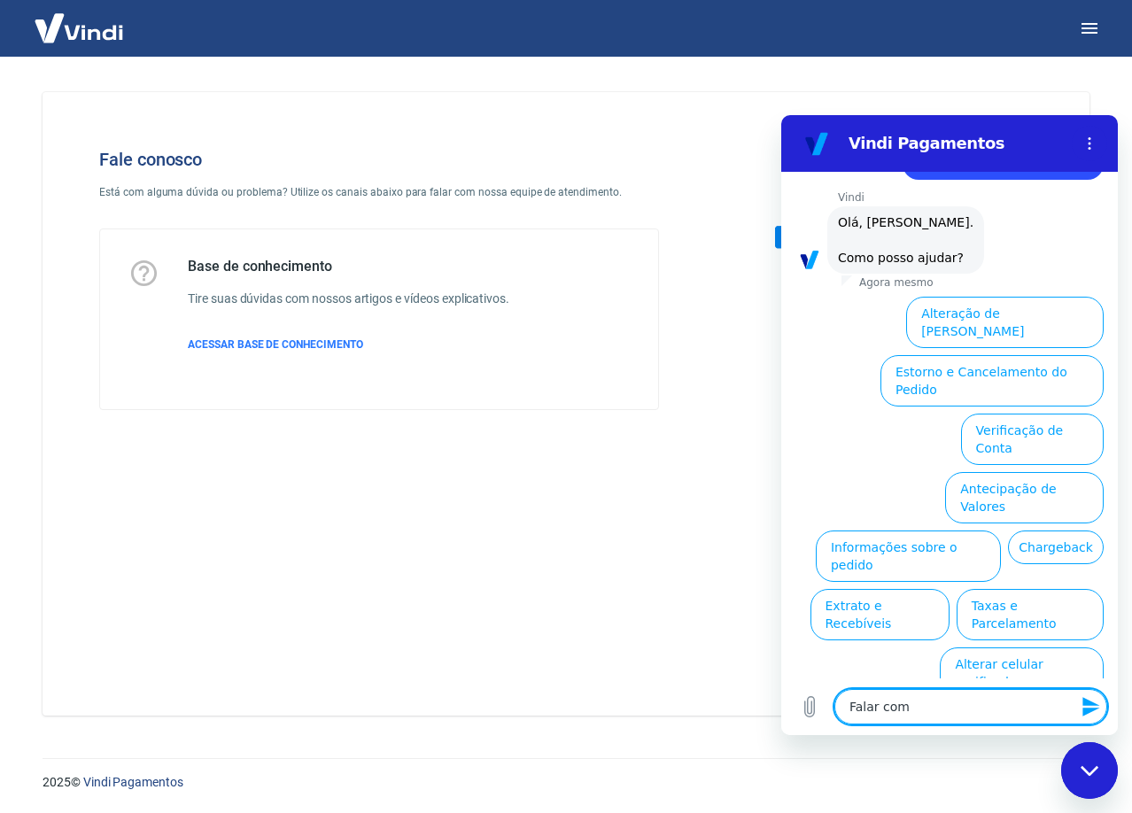
type textarea "Falar com a"
type textarea "x"
type textarea "Falar com at"
type textarea "x"
type textarea "Falar com ate"
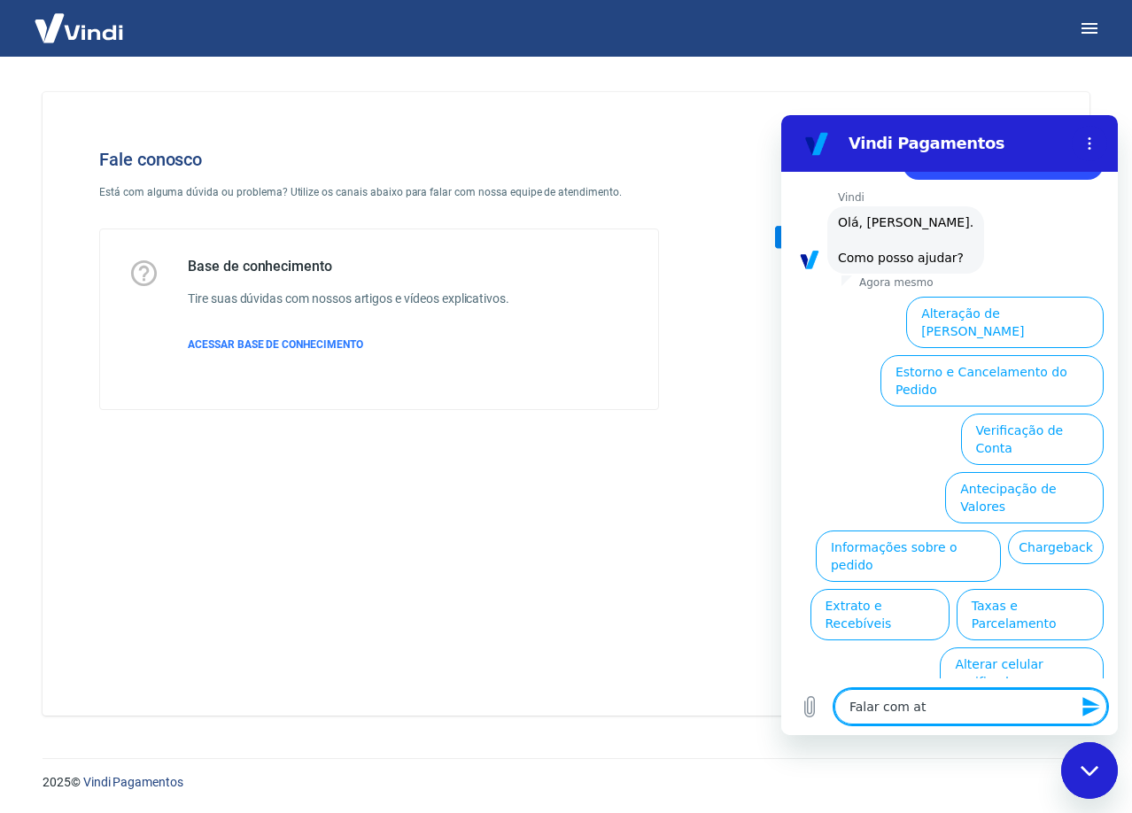
type textarea "x"
type textarea "Falar com [GEOGRAPHIC_DATA]"
type textarea "x"
type textarea "Falar com atent"
type textarea "x"
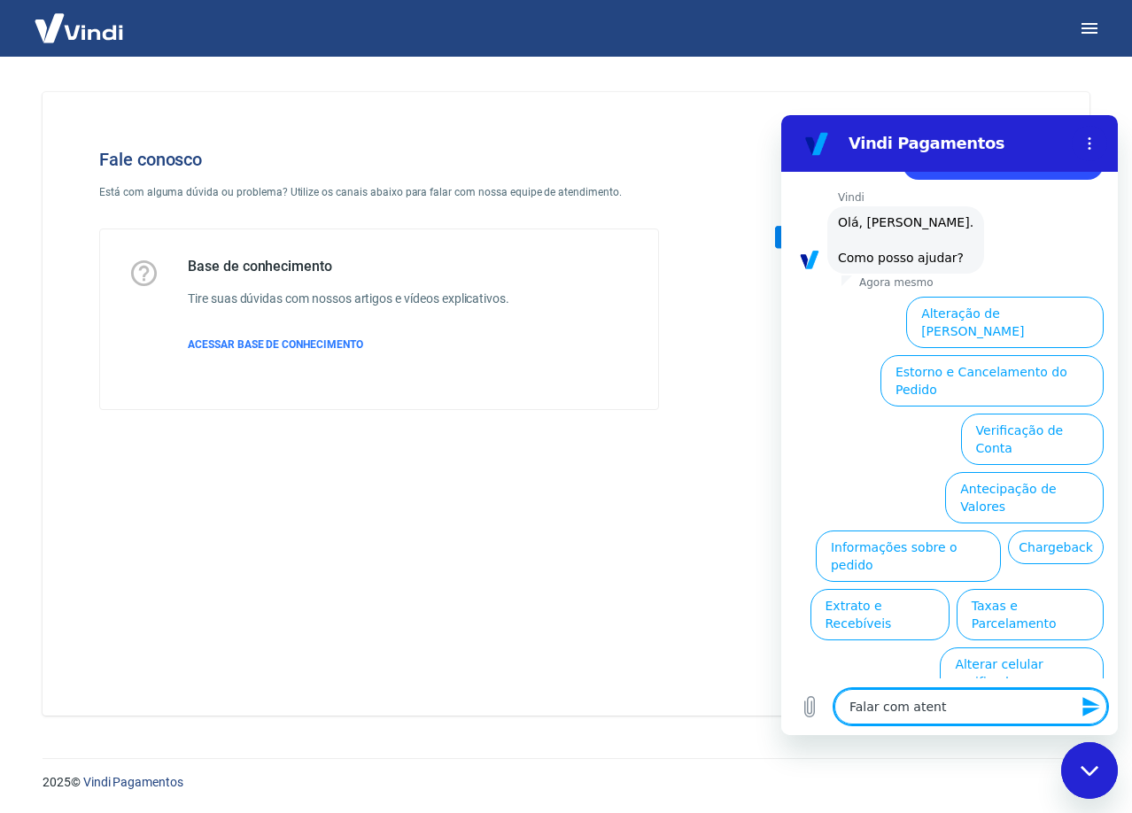
type textarea "Falar com atente"
type textarea "x"
type textarea "Falar com atenten"
type textarea "x"
type textarea "Falar com atentend"
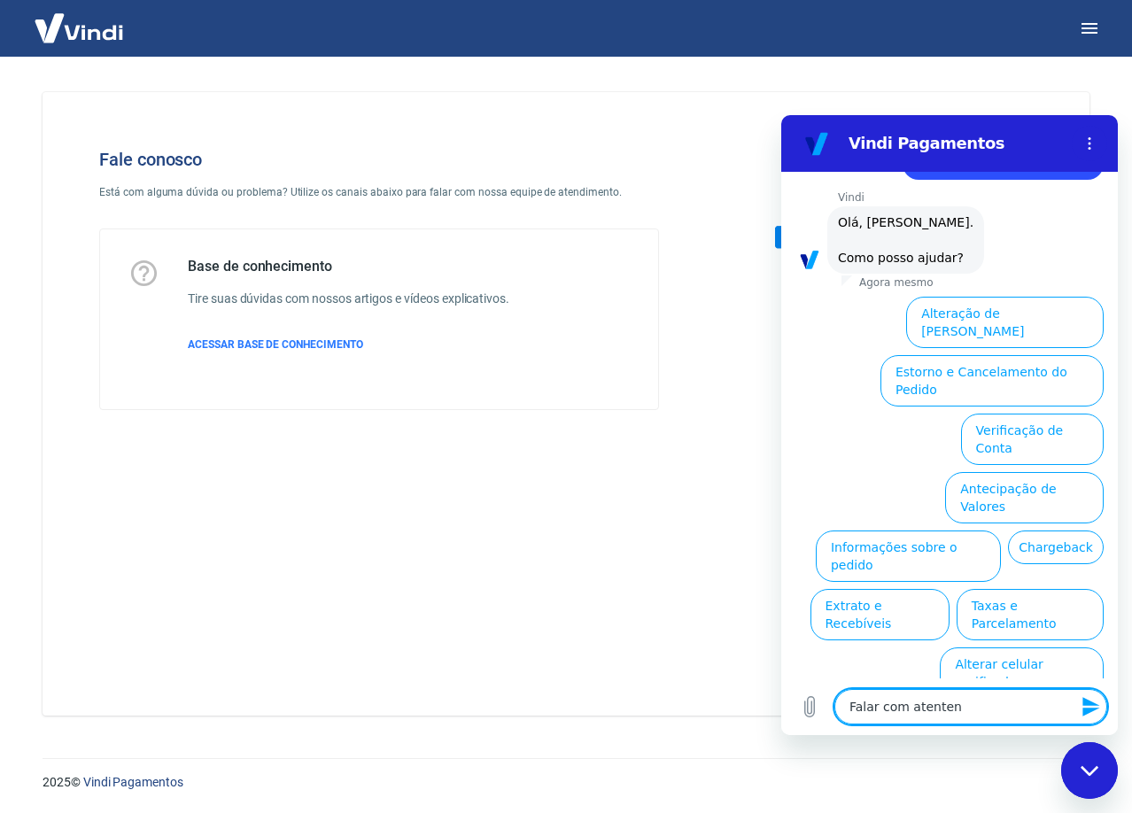
type textarea "x"
type textarea "Falar com atentende"
type textarea "x"
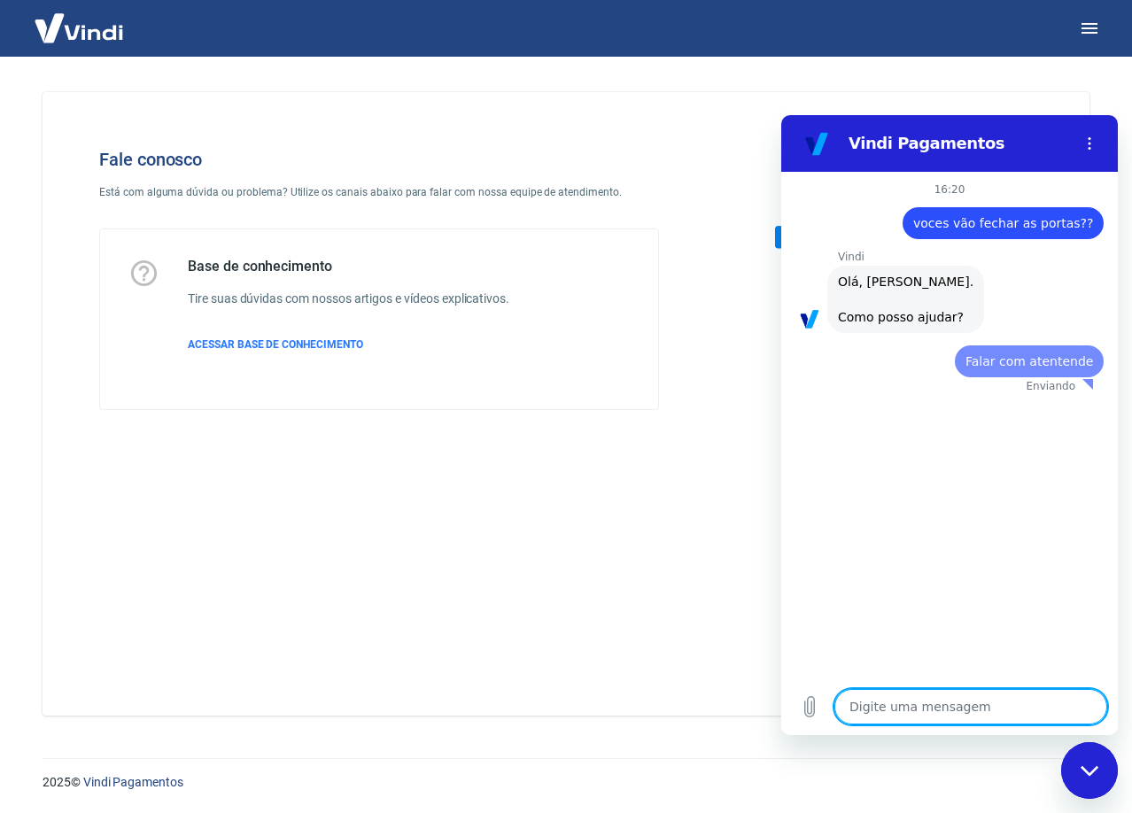
scroll to position [0, 0]
type textarea "x"
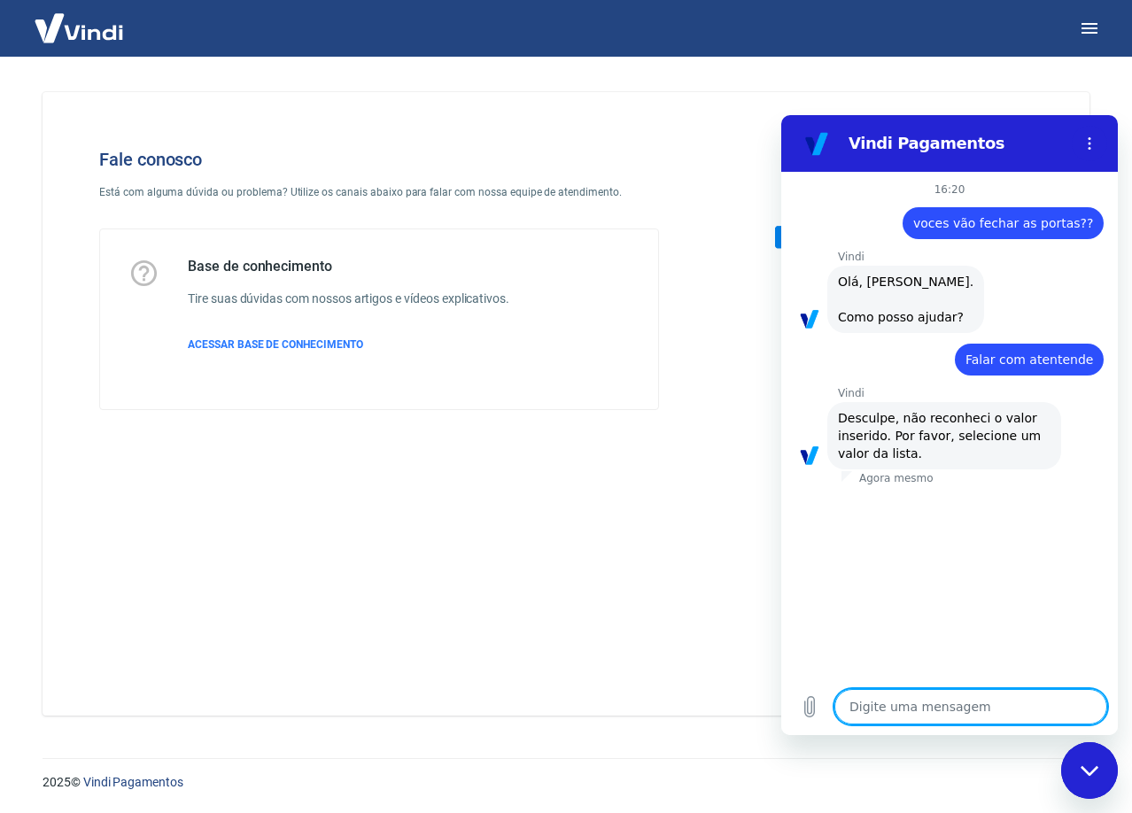
type textarea "é"
type textarea "x"
type textarea "é"
type textarea "x"
type textarea "é o"
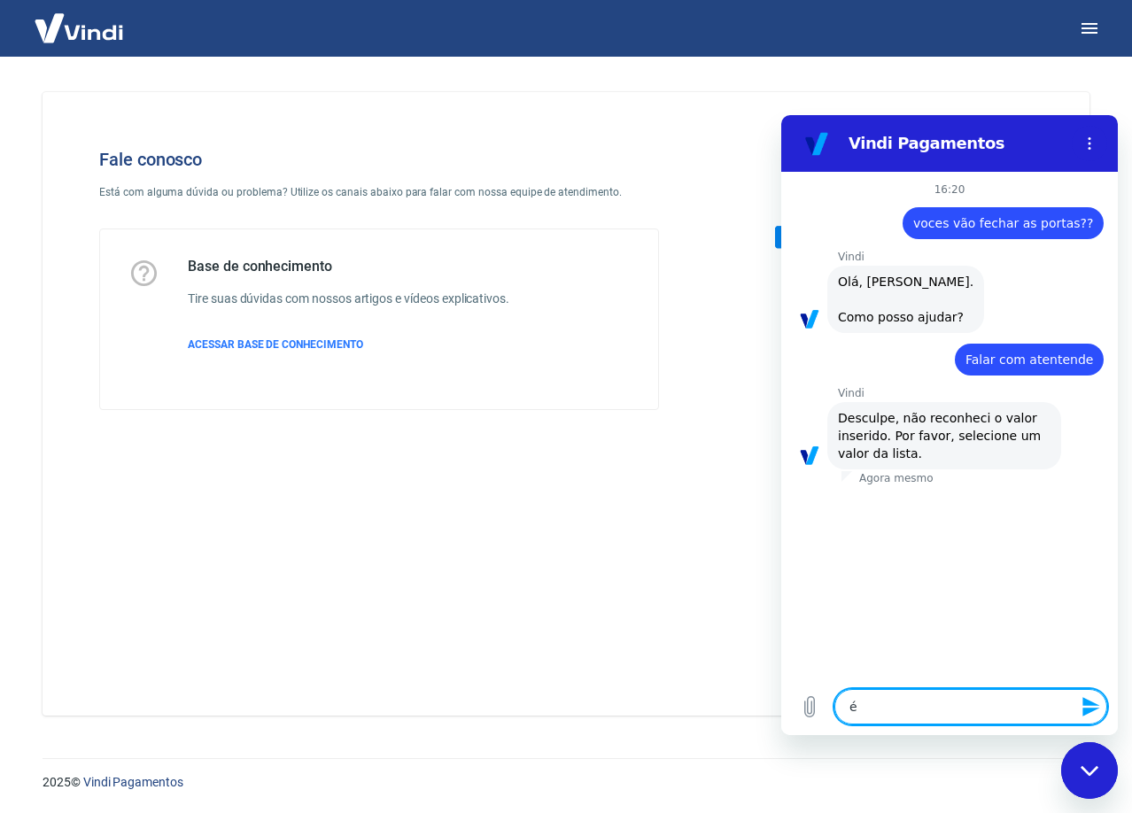
type textarea "x"
type textarea "é ou"
type textarea "x"
type textarea "é out"
type textarea "x"
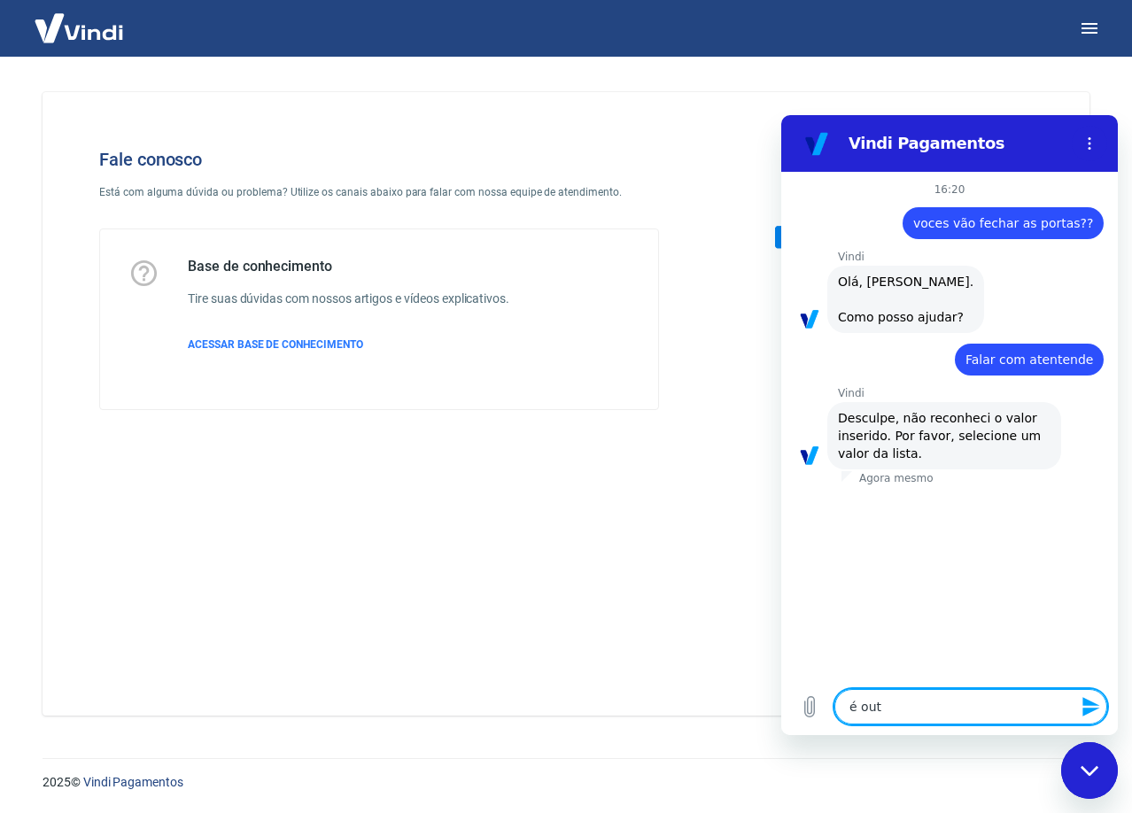
type textarea "é outr"
type textarea "x"
type textarea "é outro"
type textarea "x"
type textarea "é outro"
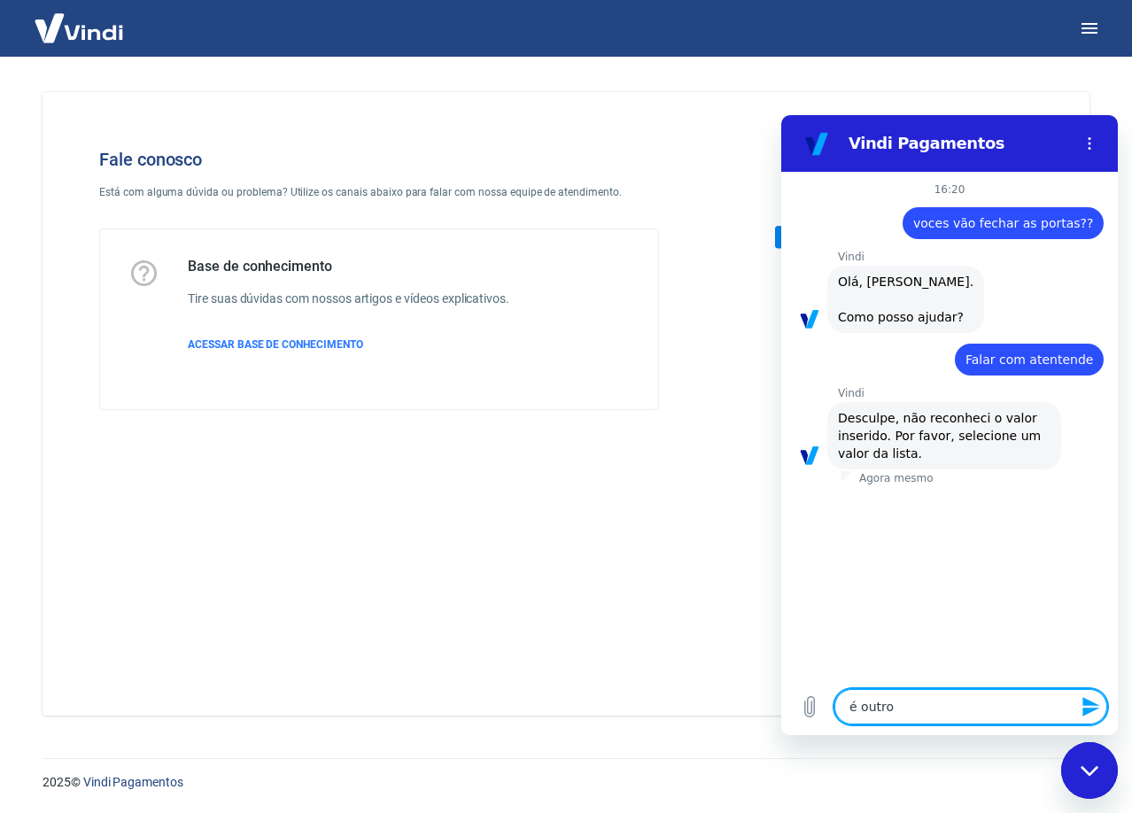
type textarea "x"
type textarea "é outro a"
type textarea "x"
type textarea "é outro as"
type textarea "x"
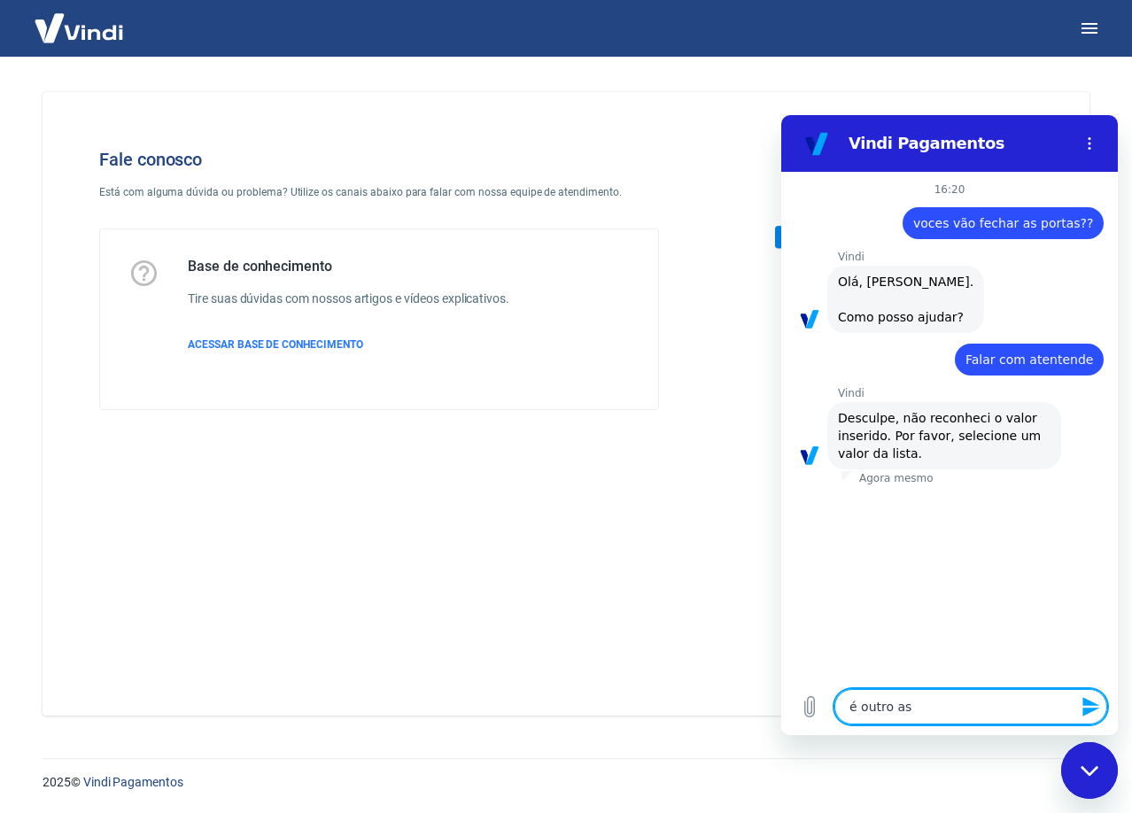
type textarea "é outro ass"
type textarea "x"
type textarea "é outro assu"
type textarea "x"
type textarea "é outro assun"
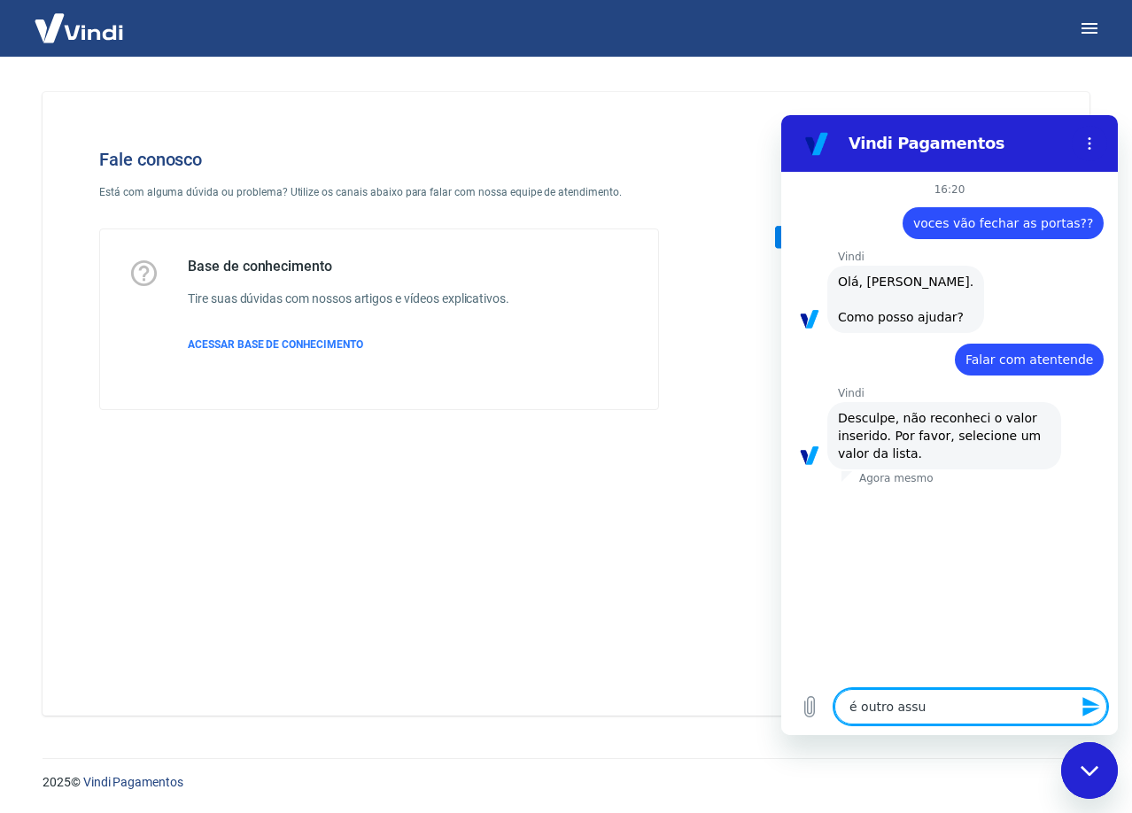
type textarea "x"
type textarea "é outro assunt"
type textarea "x"
type textarea "é outro assunto"
type textarea "x"
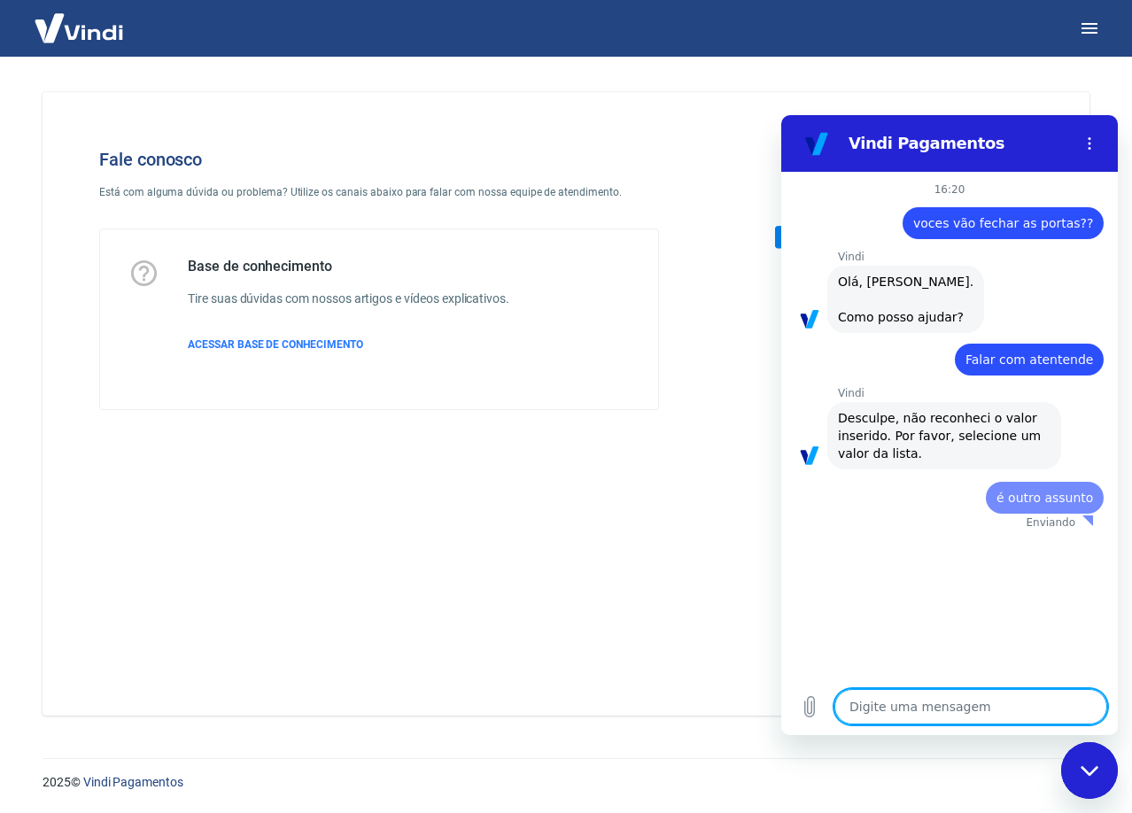
type textarea "x"
type textarea "n"
type textarea "x"
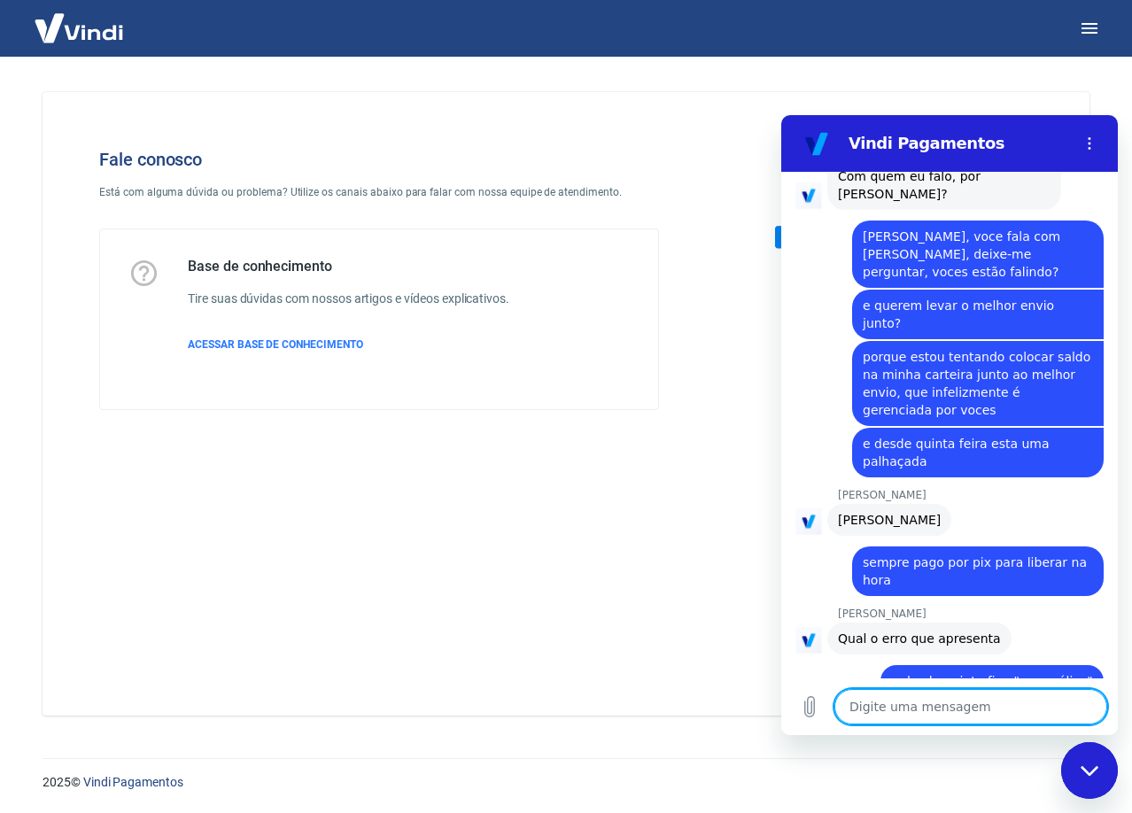
scroll to position [823, 0]
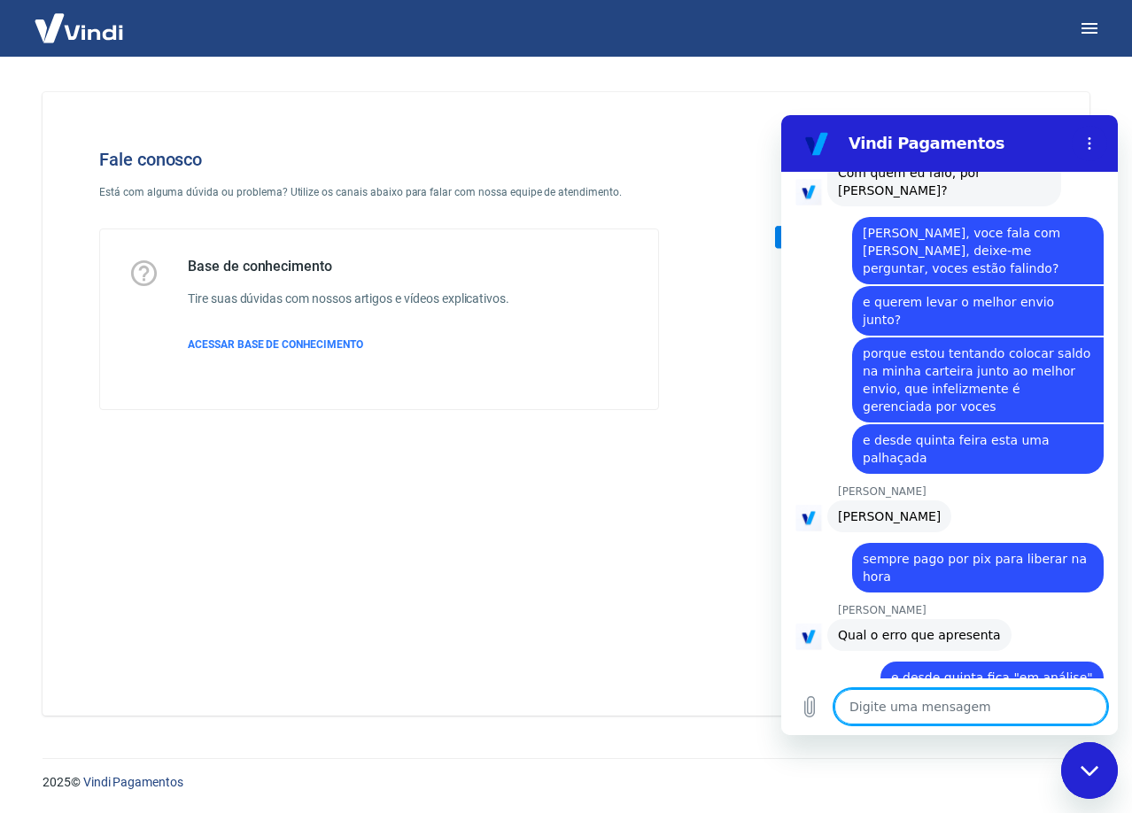
click at [953, 703] on textarea at bounding box center [970, 706] width 273 height 35
click at [801, 708] on icon "Carregar arquivo" at bounding box center [809, 706] width 21 height 21
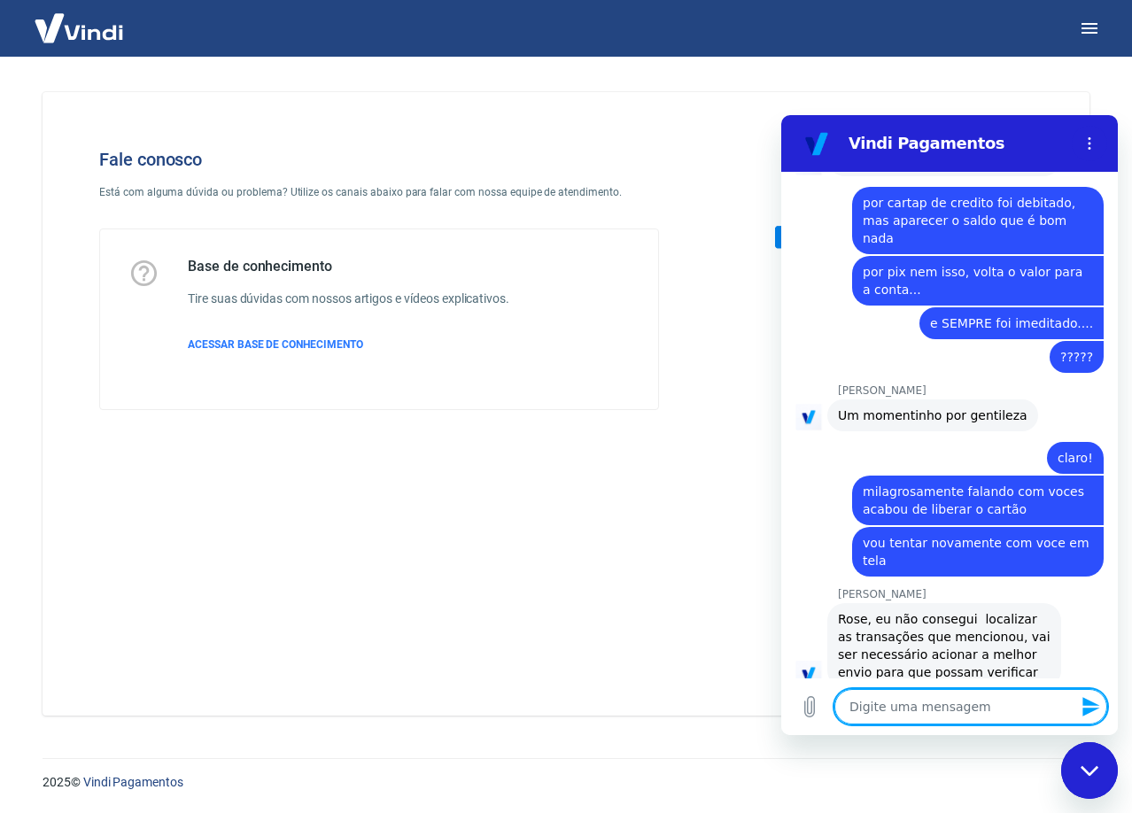
scroll to position [2142, 0]
